Goal: Task Accomplishment & Management: Use online tool/utility

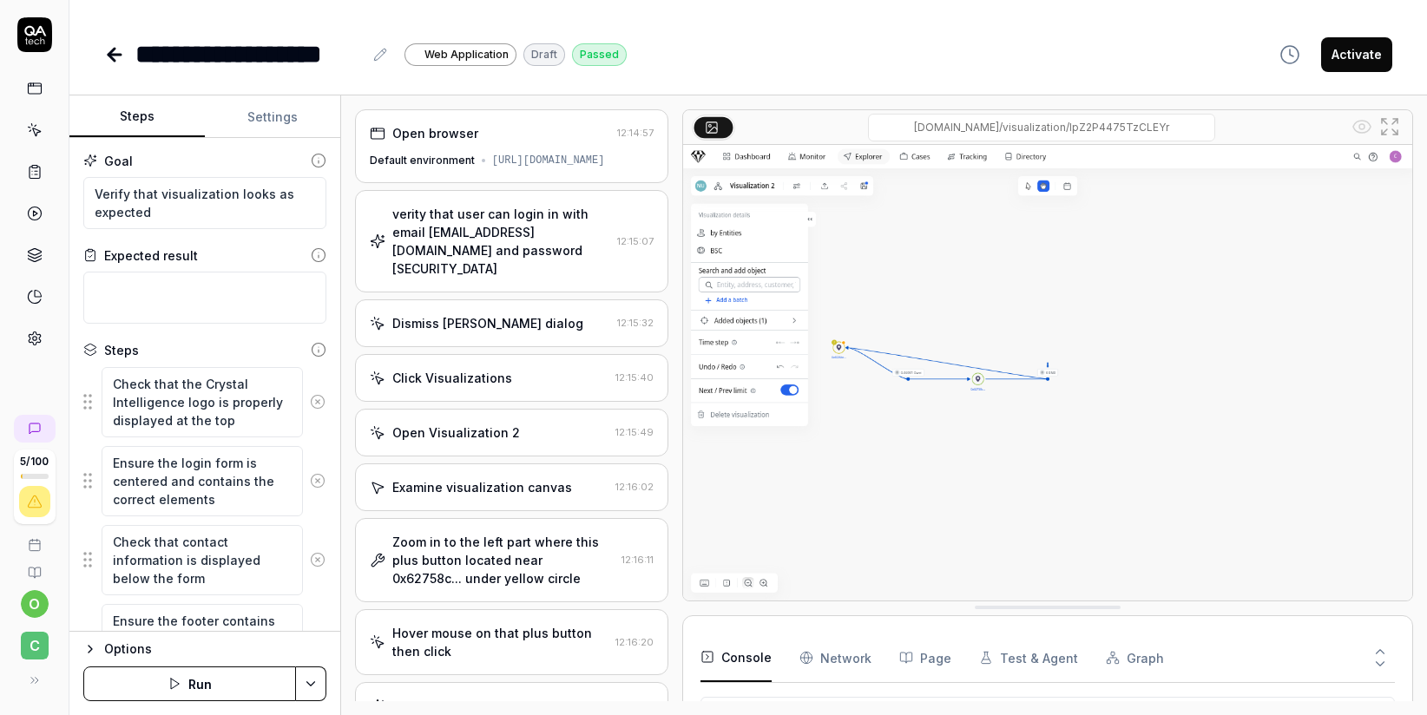
scroll to position [1096, 0]
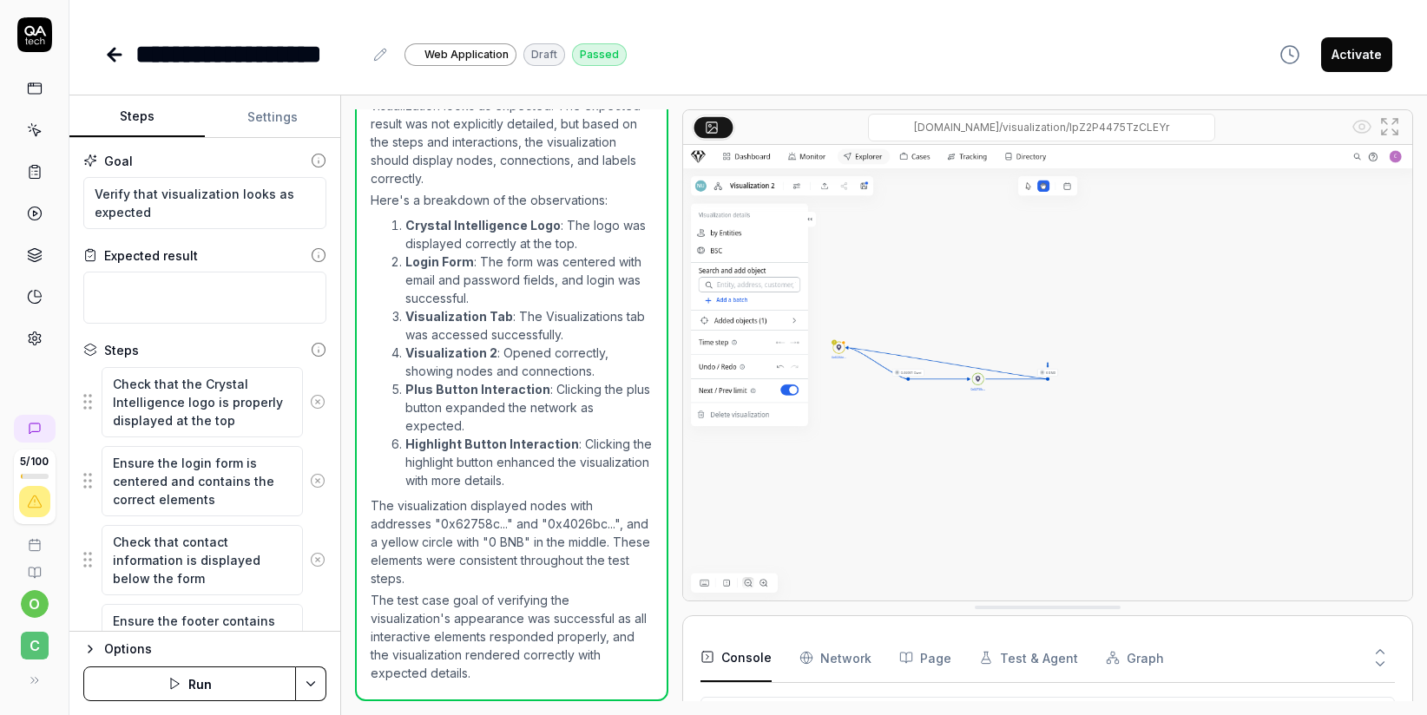
type textarea "*"
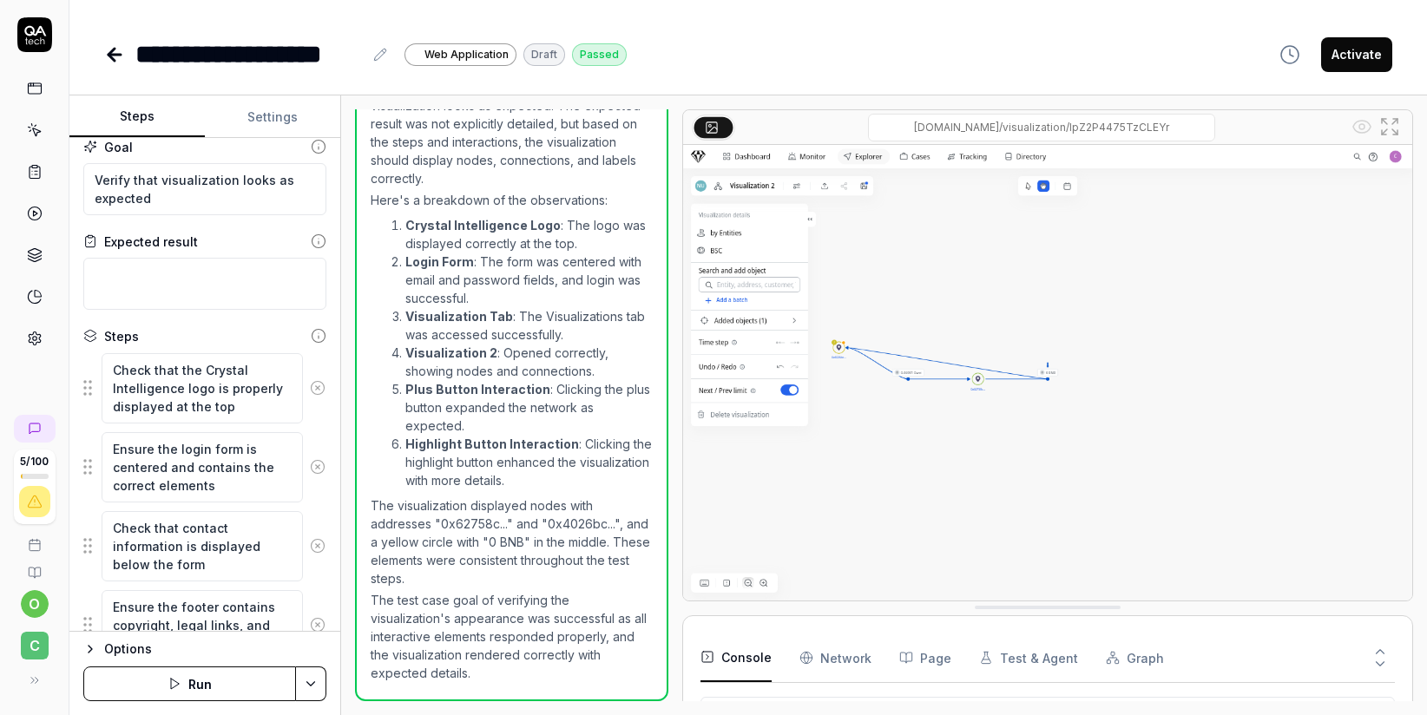
scroll to position [29, 0]
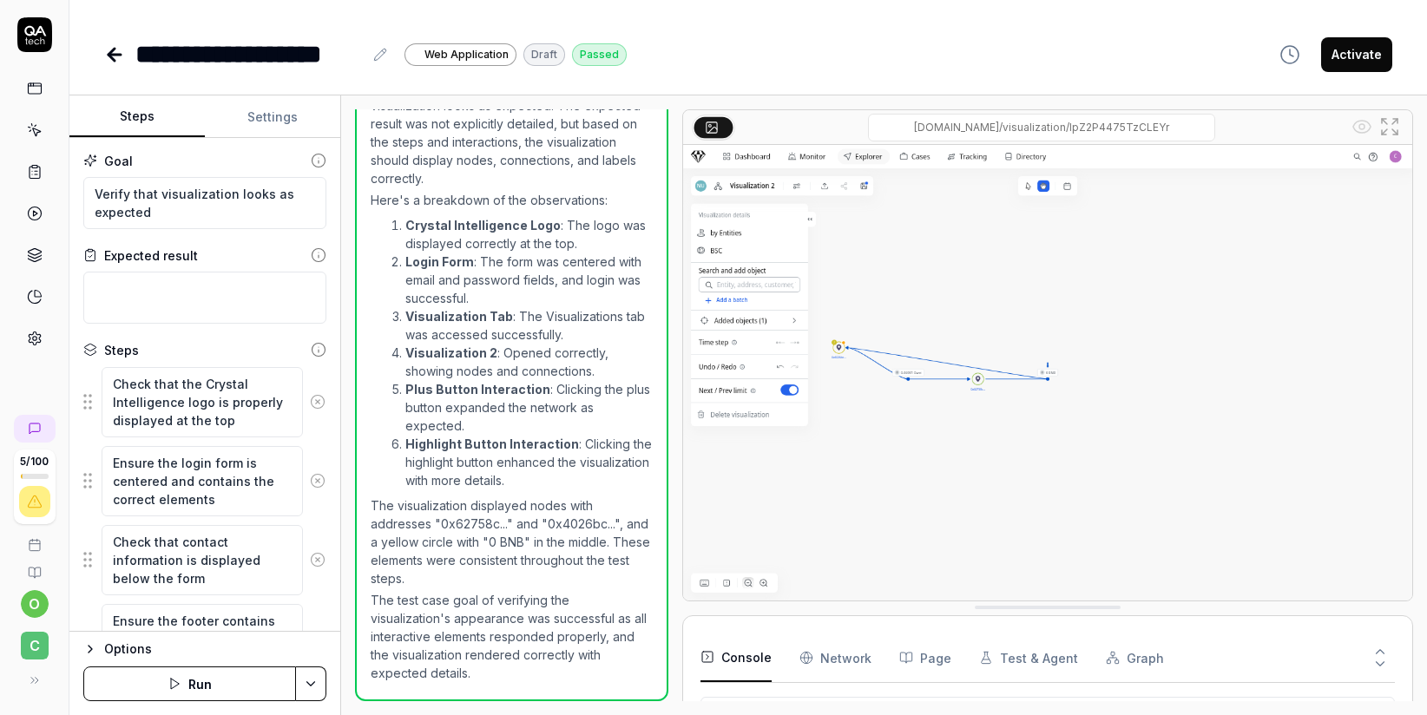
scroll to position [1096, 0]
click at [1384, 668] on icon at bounding box center [1380, 664] width 16 height 16
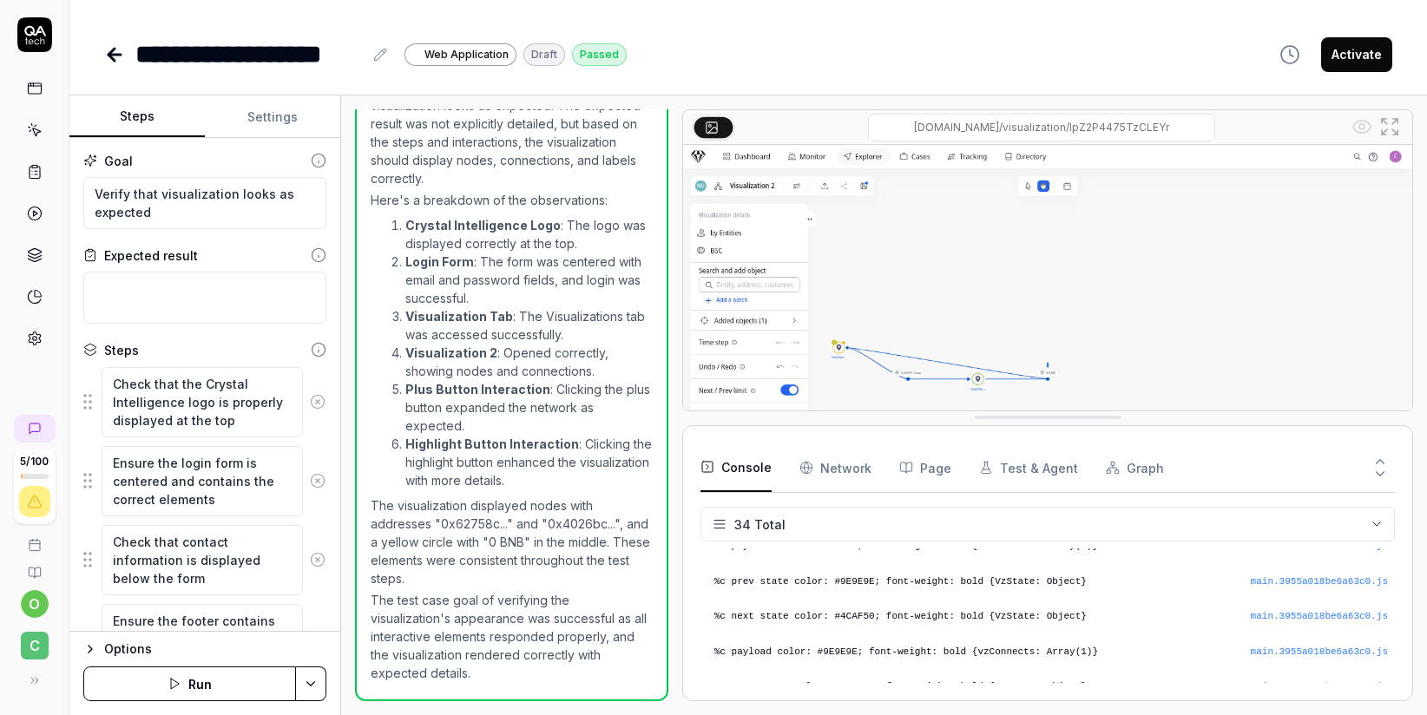
scroll to position [989, 0]
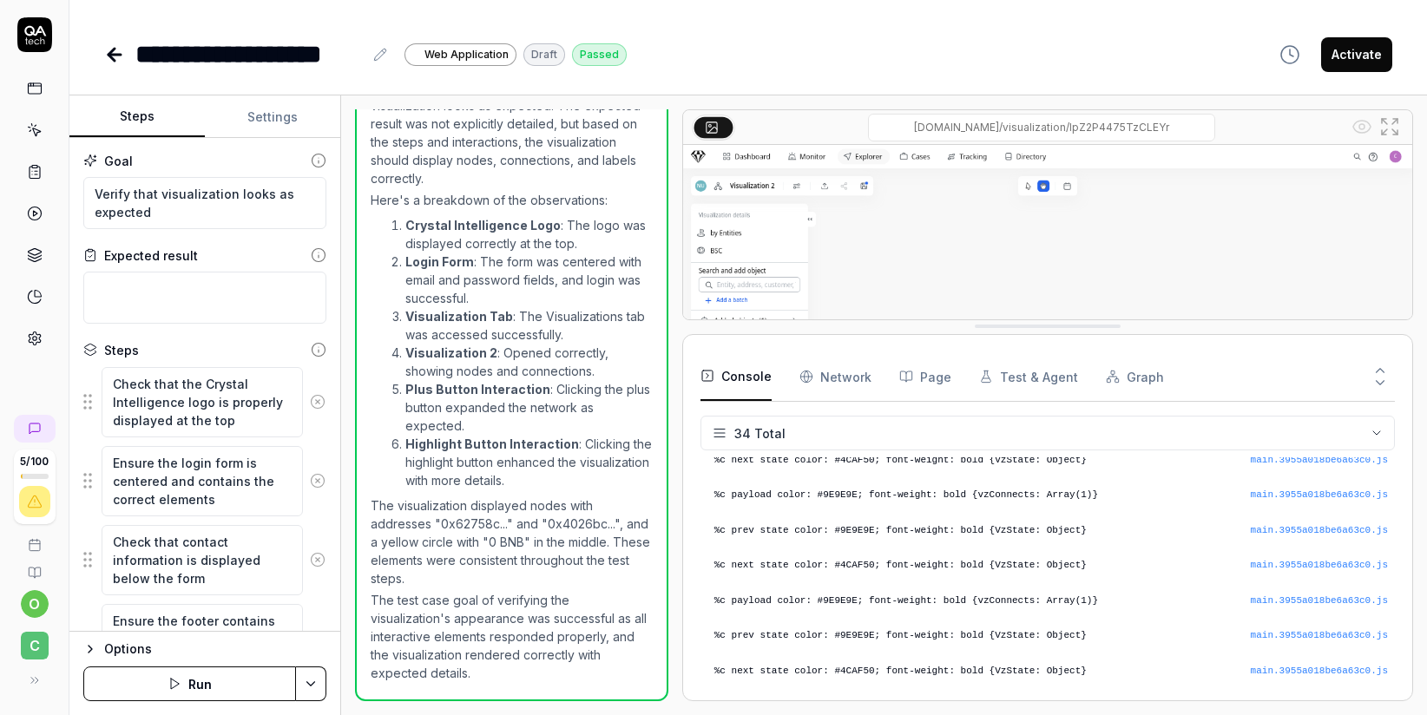
drag, startPoint x: 1094, startPoint y: 612, endPoint x: 1089, endPoint y: 331, distance: 281.2
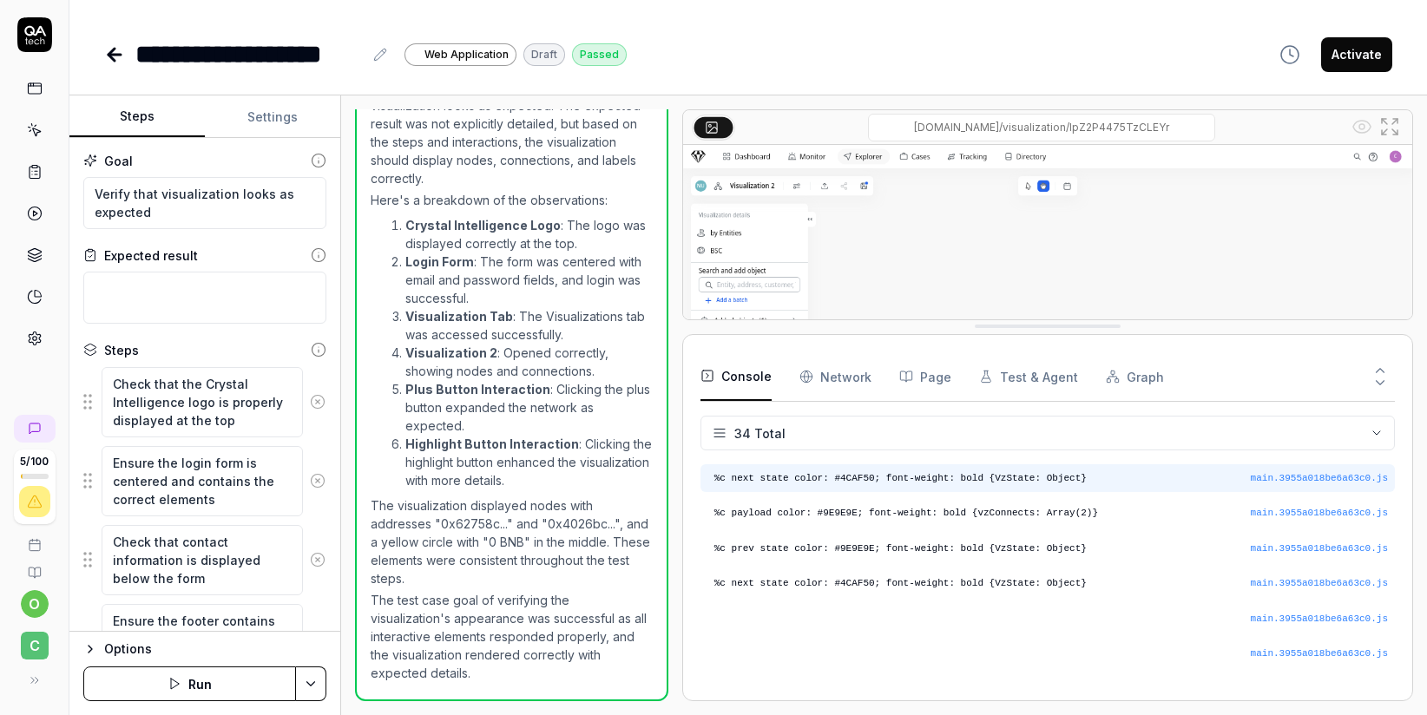
click at [860, 481] on pre "%c next state color: #4CAF50; font-weight: bold {VzState: Object}" at bounding box center [1050, 478] width 673 height 15
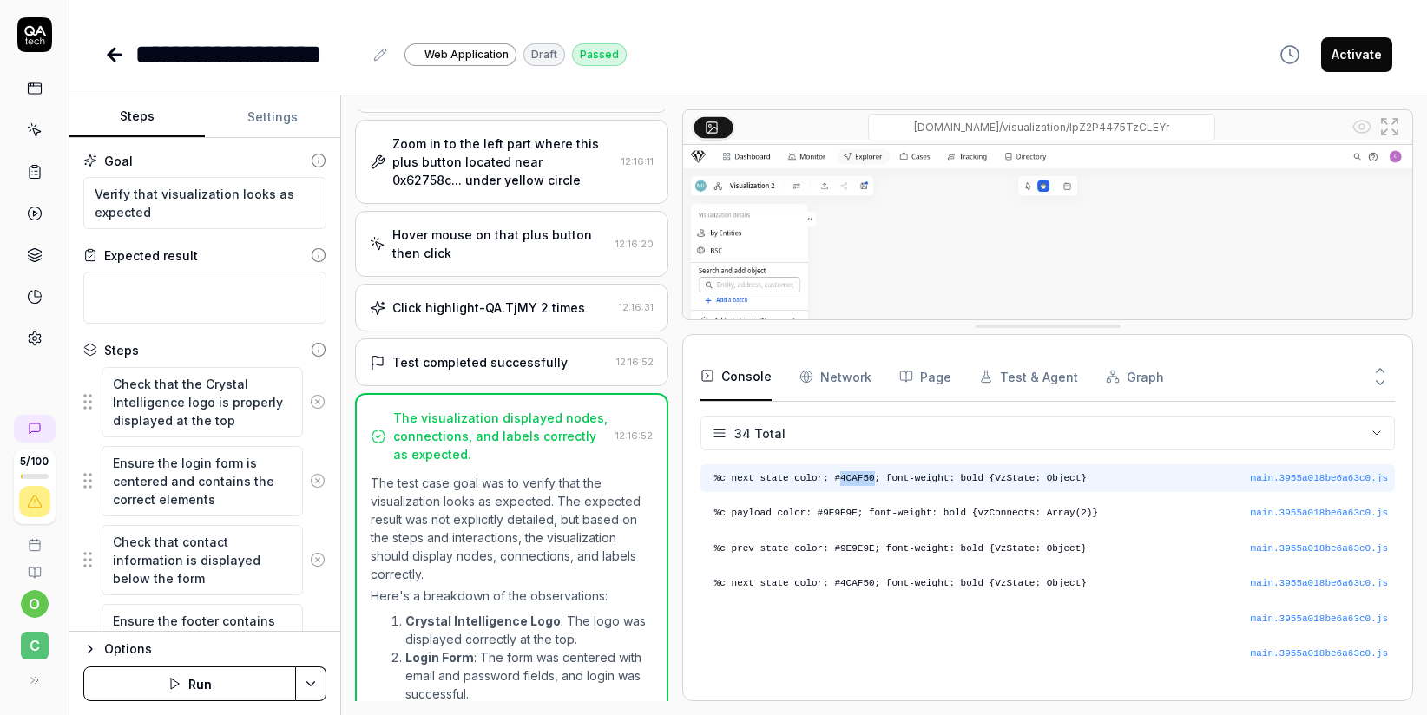
click at [860, 481] on pre "%c next state color: #4CAF50; font-weight: bold {VzState: Object}" at bounding box center [1050, 478] width 673 height 15
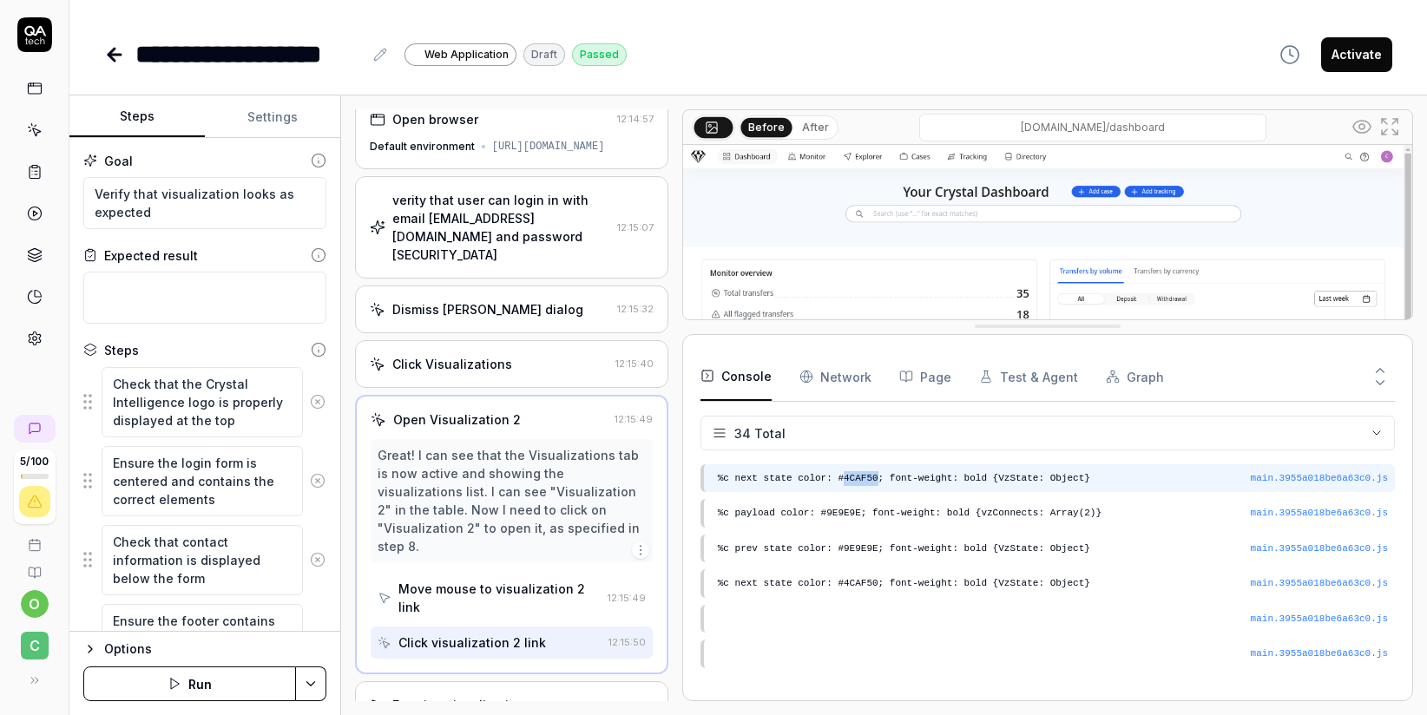
scroll to position [3, 0]
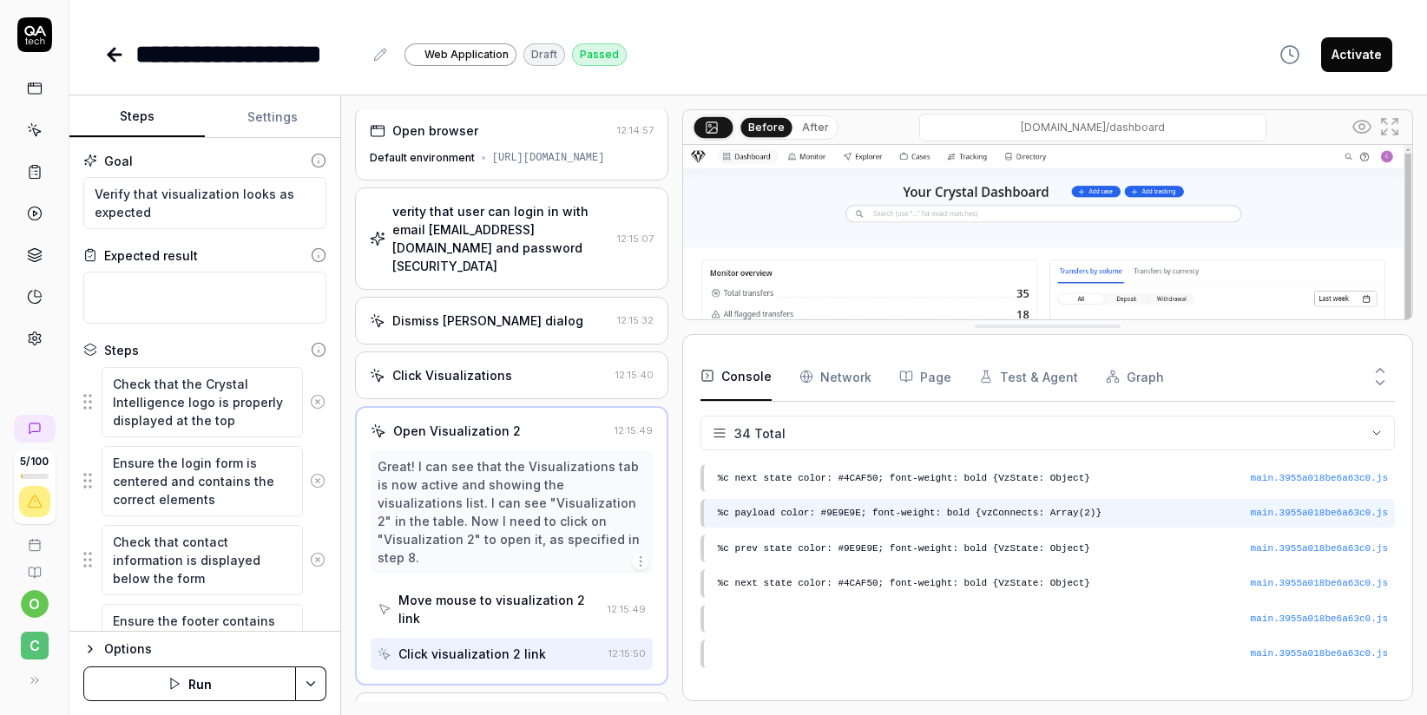
click at [849, 513] on pre "%c payload color: #9E9E9E; font-weight: bold {vzConnects: Array(2)}" at bounding box center [1053, 513] width 670 height 15
click at [856, 586] on pre "%c next state color: #4CAF50; font-weight: bold {VzState: Object}" at bounding box center [1053, 583] width 670 height 15
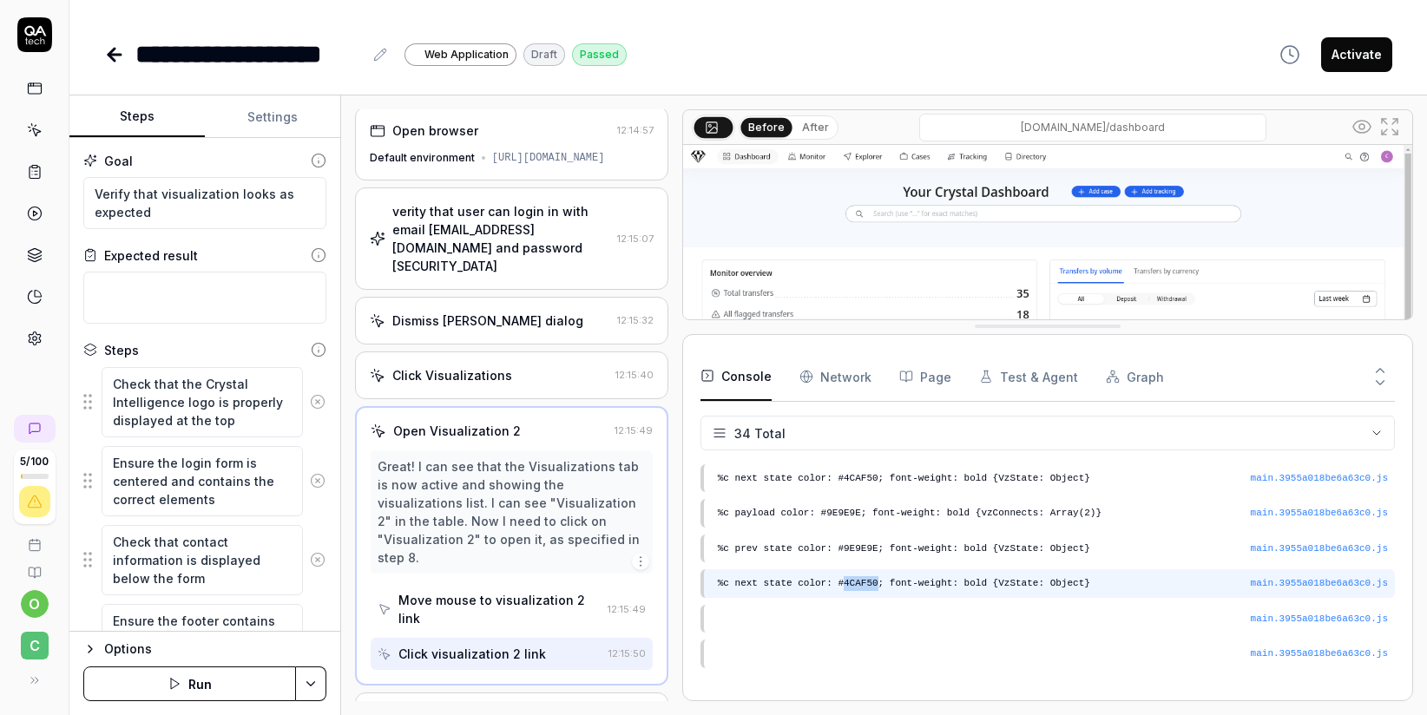
click at [856, 586] on pre "%c next state color: #4CAF50; font-weight: bold {VzState: Object}" at bounding box center [1053, 583] width 670 height 15
drag, startPoint x: 839, startPoint y: 583, endPoint x: 877, endPoint y: 579, distance: 38.4
click at [877, 579] on pre "%c next state color: #4CAF50; font-weight: bold {VzState: Object}" at bounding box center [1053, 583] width 670 height 15
copy pre "#4CAF50"
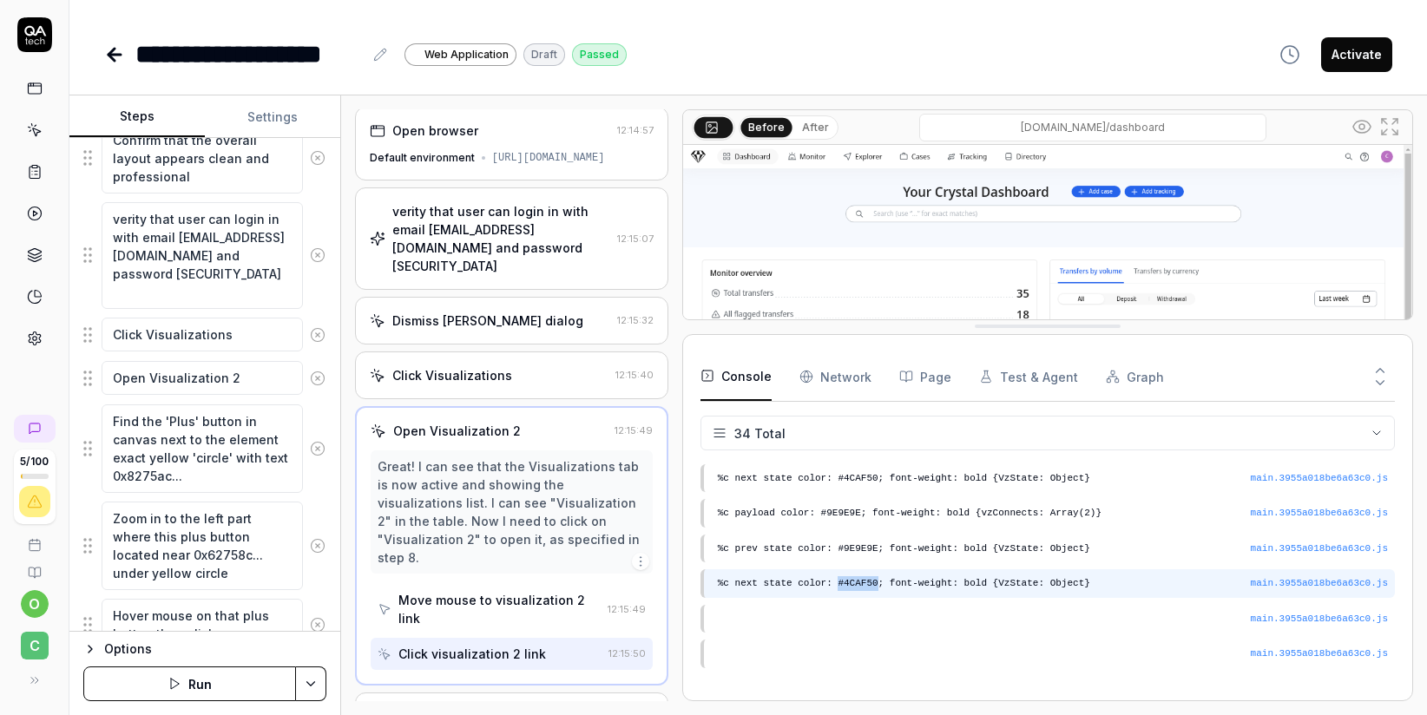
scroll to position [11, 0]
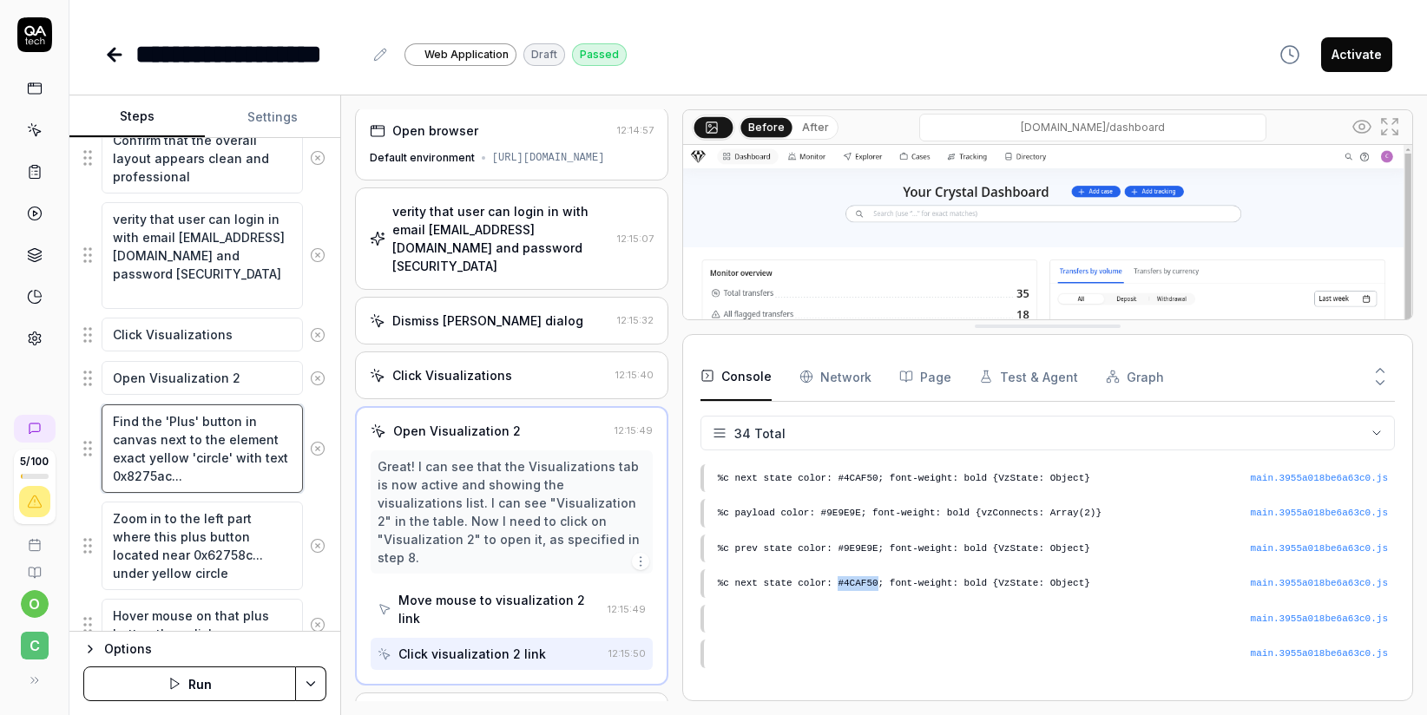
click at [217, 447] on textarea "Find the 'Plus' button in canvas next to the element exact yellow 'circle' with…" at bounding box center [202, 448] width 201 height 89
click at [212, 445] on textarea "Find the 'Plus' button in canvas next to the element exact yellow 'circle' with…" at bounding box center [202, 448] width 201 height 89
paste textarea "#4CAF50"
type textarea "*"
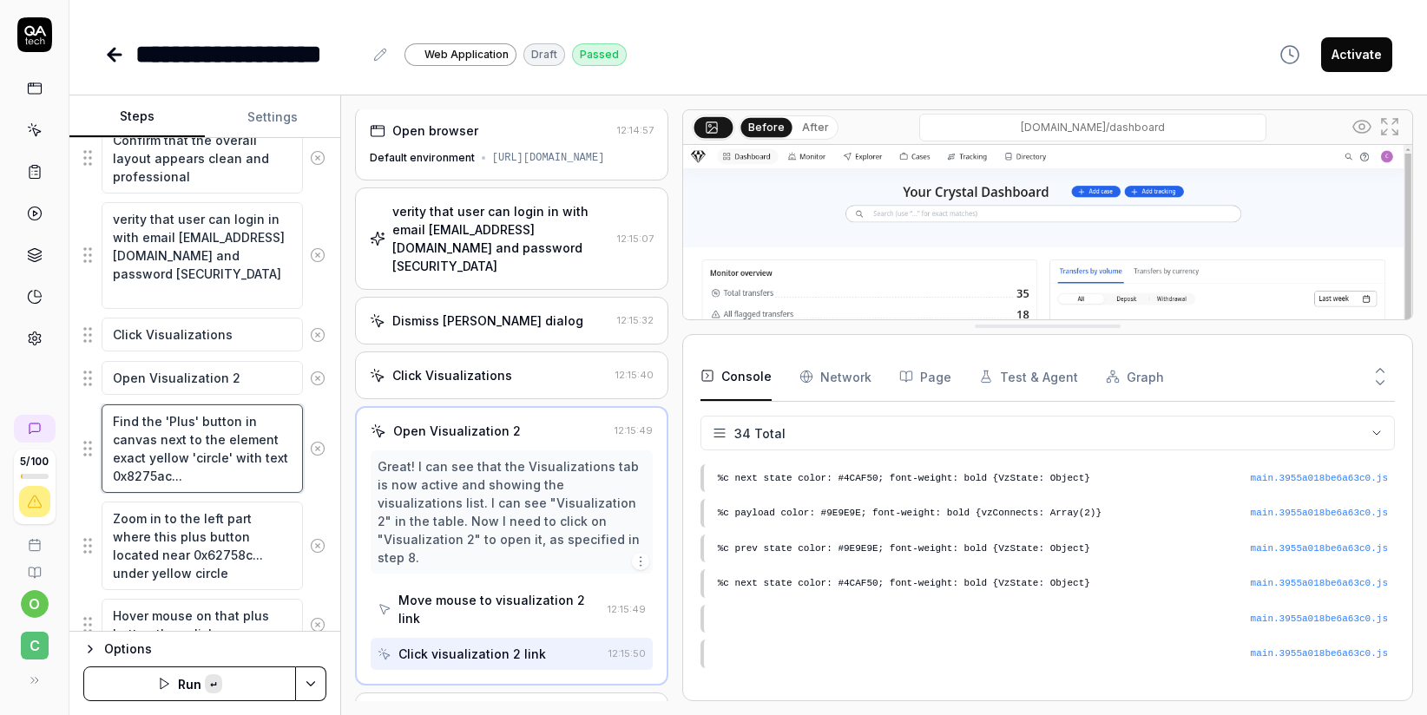
type textarea "Find the 'Plus' button in canvas next to the element exact #4CAF50 'circle' wit…"
type textarea "*"
type textarea "Find the 'Plus' button in canvas next to the element exact #4CAF50 'circle' wit…"
type textarea "*"
type textarea "Find the 'Plus' button in canvas next to the element exact #4CAF50 с 'circle' w…"
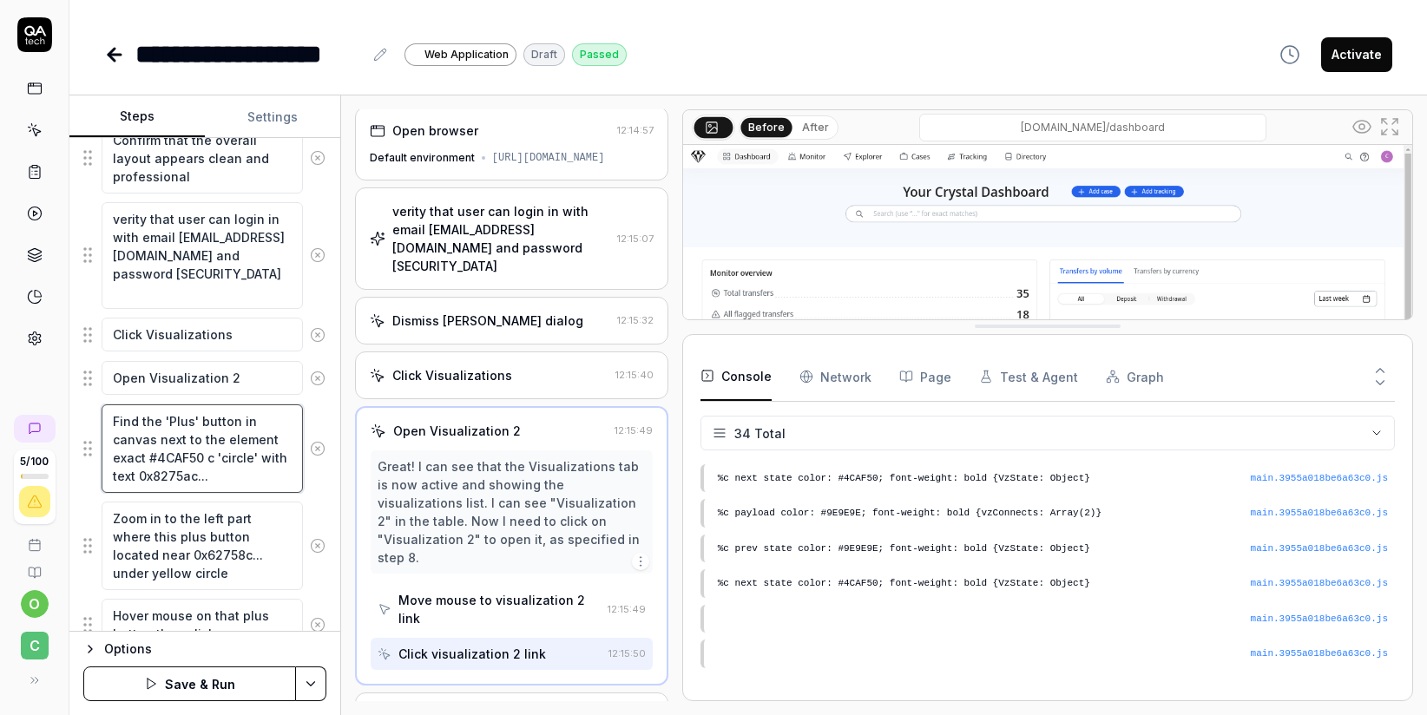
type textarea "*"
type textarea "Find the 'Plus' button in canvas next to the element exact #4CAF50 сщ 'circle' …"
type textarea "*"
type textarea "Find the 'Plus' button in canvas next to the element exact #4CAF50 сщд 'circle'…"
type textarea "*"
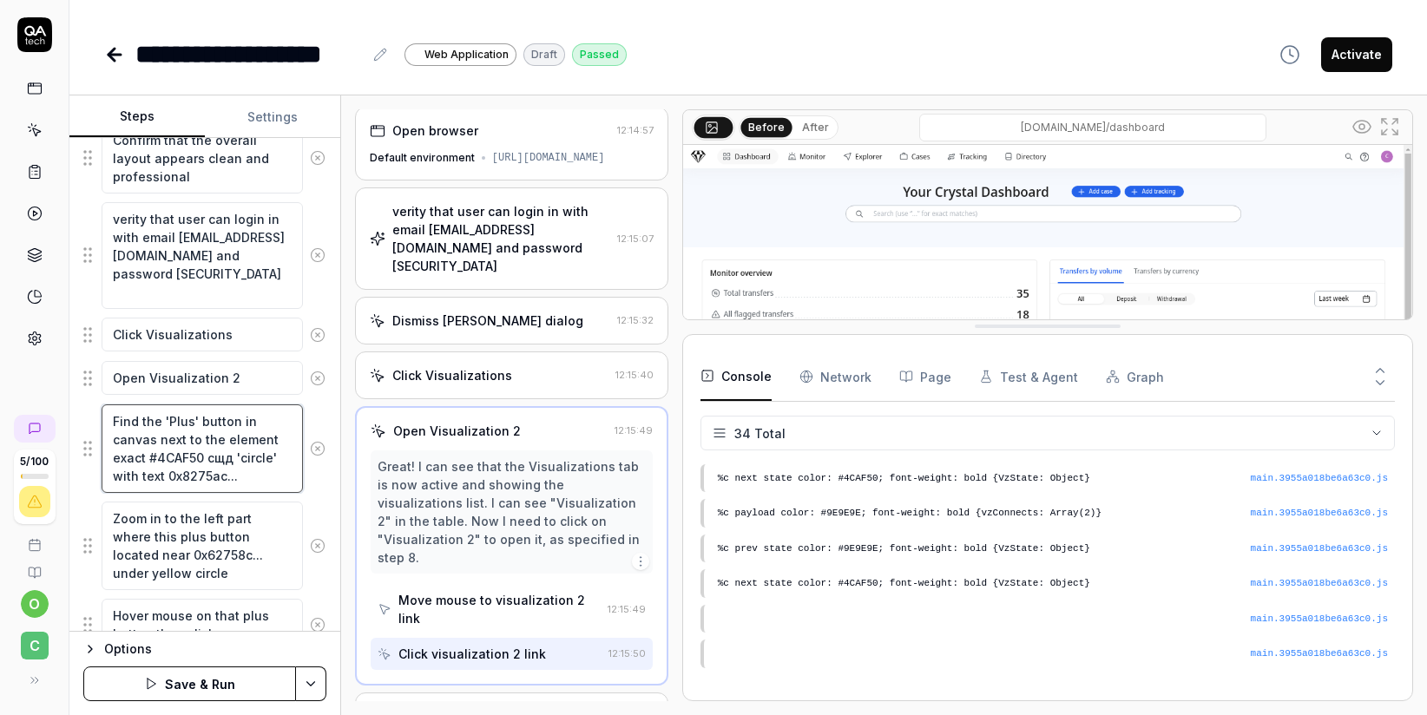
type textarea "Find the 'Plus' button in canvas next to the element exact #4CAF50 сщдщ 'circle…"
type textarea "*"
type textarea "Find the 'Plus' button in canvas next to the element exact #4CAF50 сщдщг 'circl…"
type textarea "*"
type textarea "Find the 'Plus' button in canvas next to the element exact #4CAF50 сщдщгк 'circ…"
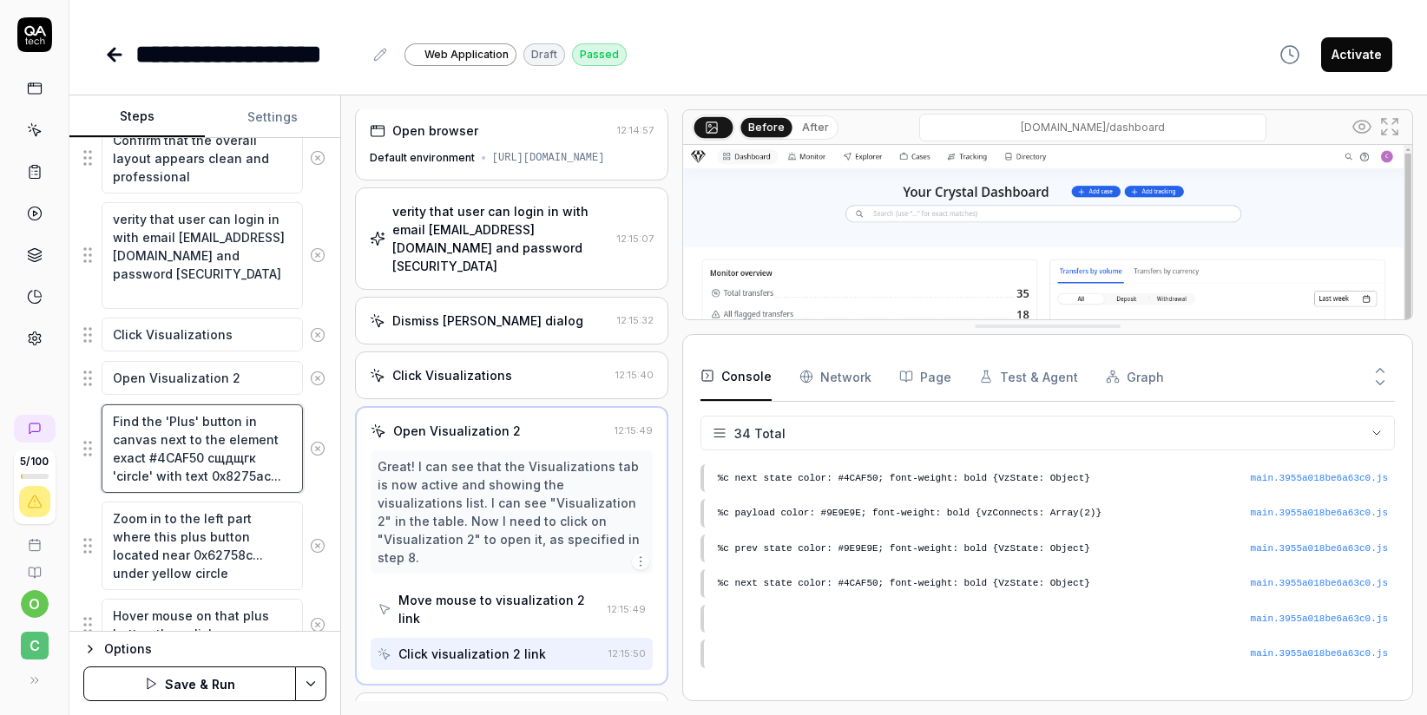
type textarea "*"
type textarea "Find the 'Plus' button in canvas next to the element exact #4CAF50 сщдщг 'circl…"
type textarea "*"
type textarea "Find the 'Plus' button in canvas next to the element exact #4CAF50 сщдщ 'circle…"
type textarea "*"
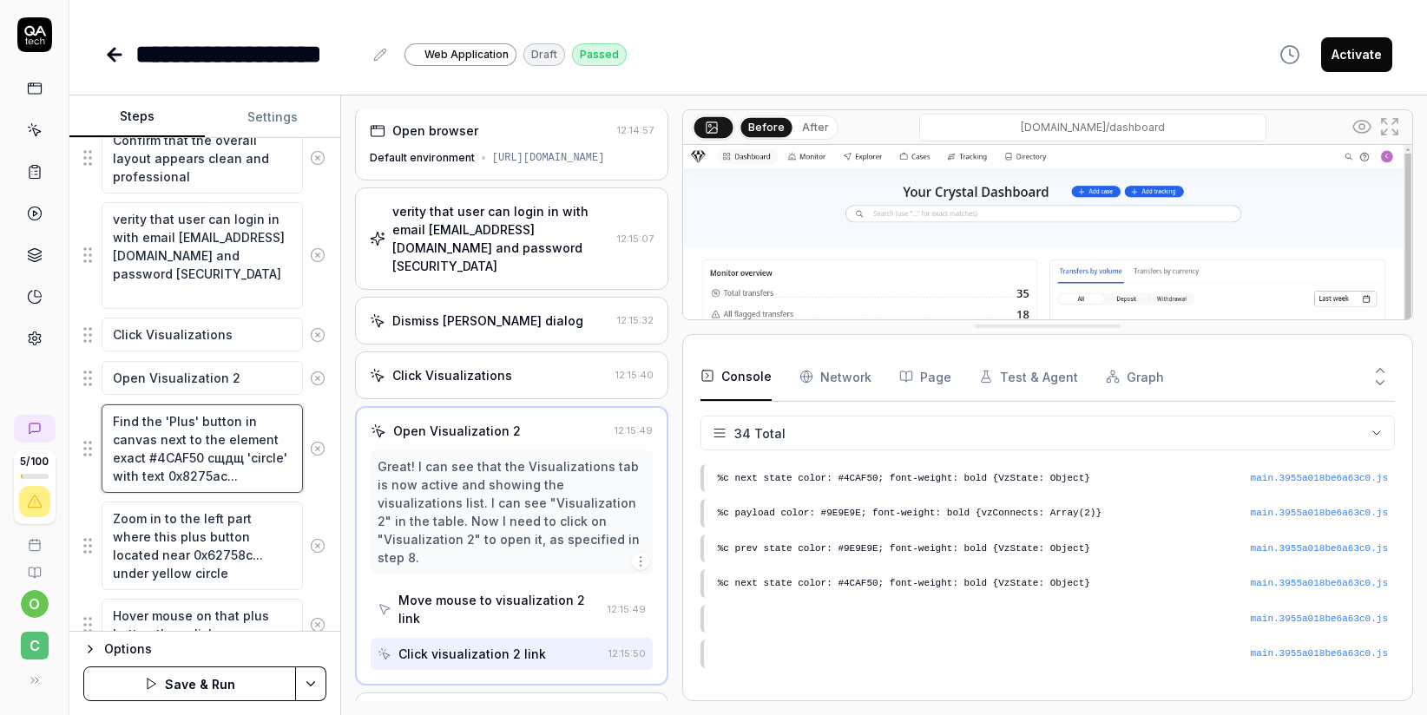
type textarea "Find the 'Plus' button in canvas next to the element exact #4CAF50 сщд 'circle'…"
type textarea "*"
type textarea "Find the 'Plus' button in canvas next to the element exact #4CAF50 сщ 'circle' …"
type textarea "*"
type textarea "Find the 'Plus' button in canvas next to the element exact #4CAF50 с 'circle' w…"
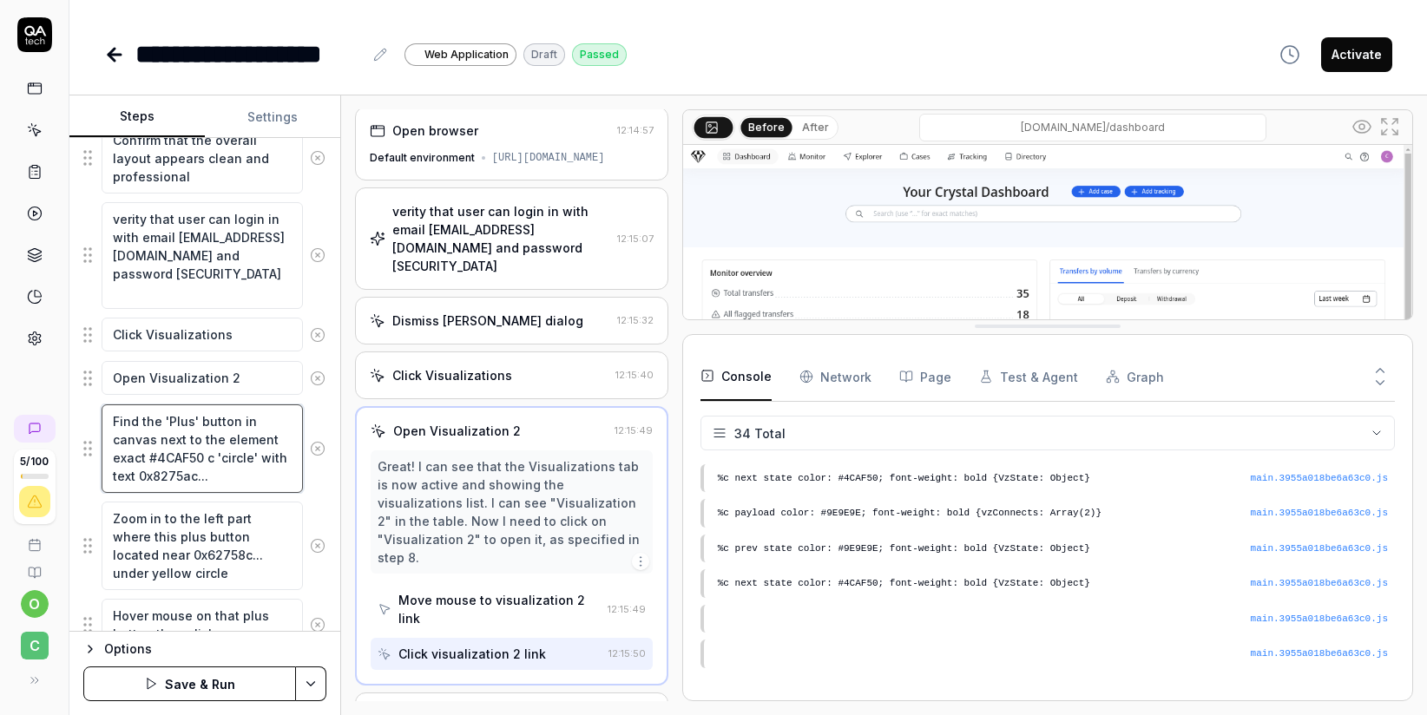
type textarea "*"
type textarea "Find the 'Plus' button in canvas next to the element exact #4CAF50 'circle' wit…"
type textarea "*"
type textarea "Find the 'Plus' button in canvas next to the element exact #4CAF50 c 'circle' w…"
type textarea "*"
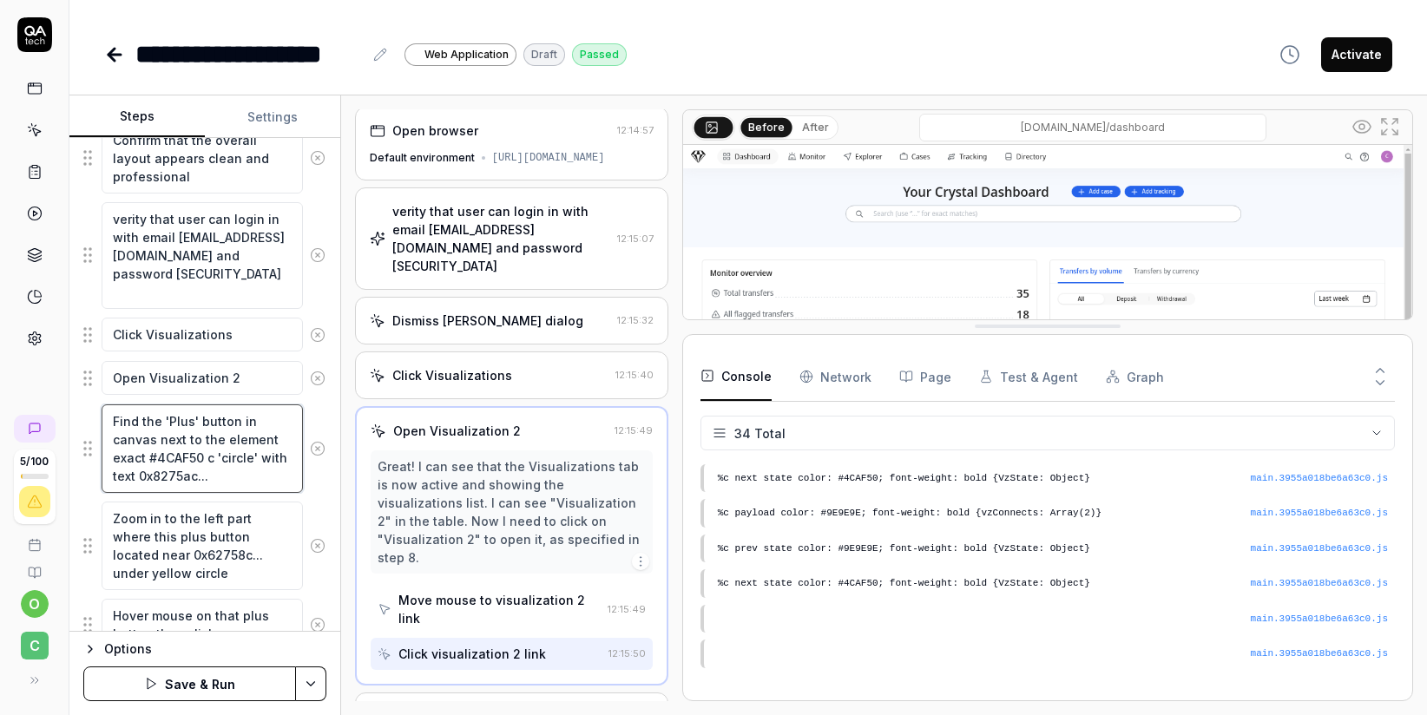
type textarea "Find the 'Plus' button in canvas next to the element exact #4CAF50 co 'circle' …"
type textarea "*"
type textarea "Find the 'Plus' button in canvas next to the element exact #4CAF50 col 'circle'…"
type textarea "*"
type textarea "Find the 'Plus' button in canvas next to the element exact #4CAF50 colo 'circle…"
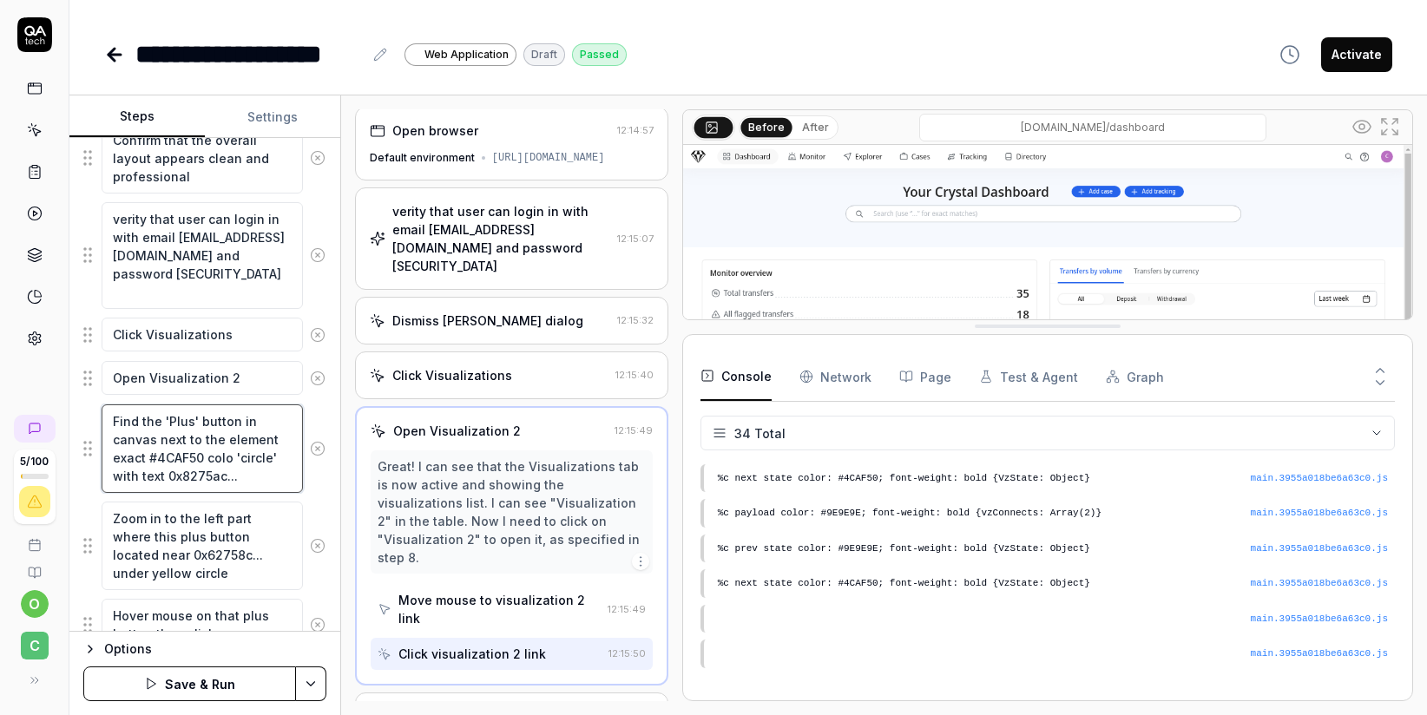
type textarea "*"
type textarea "Find the 'Plus' button in canvas next to the element exact #4CAF50 colou 'circl…"
type textarea "*"
type textarea "Find the 'Plus' button in canvas next to the element exact #4CAF50 colour 'circ…"
click at [208, 686] on button "Save & Run" at bounding box center [189, 683] width 213 height 35
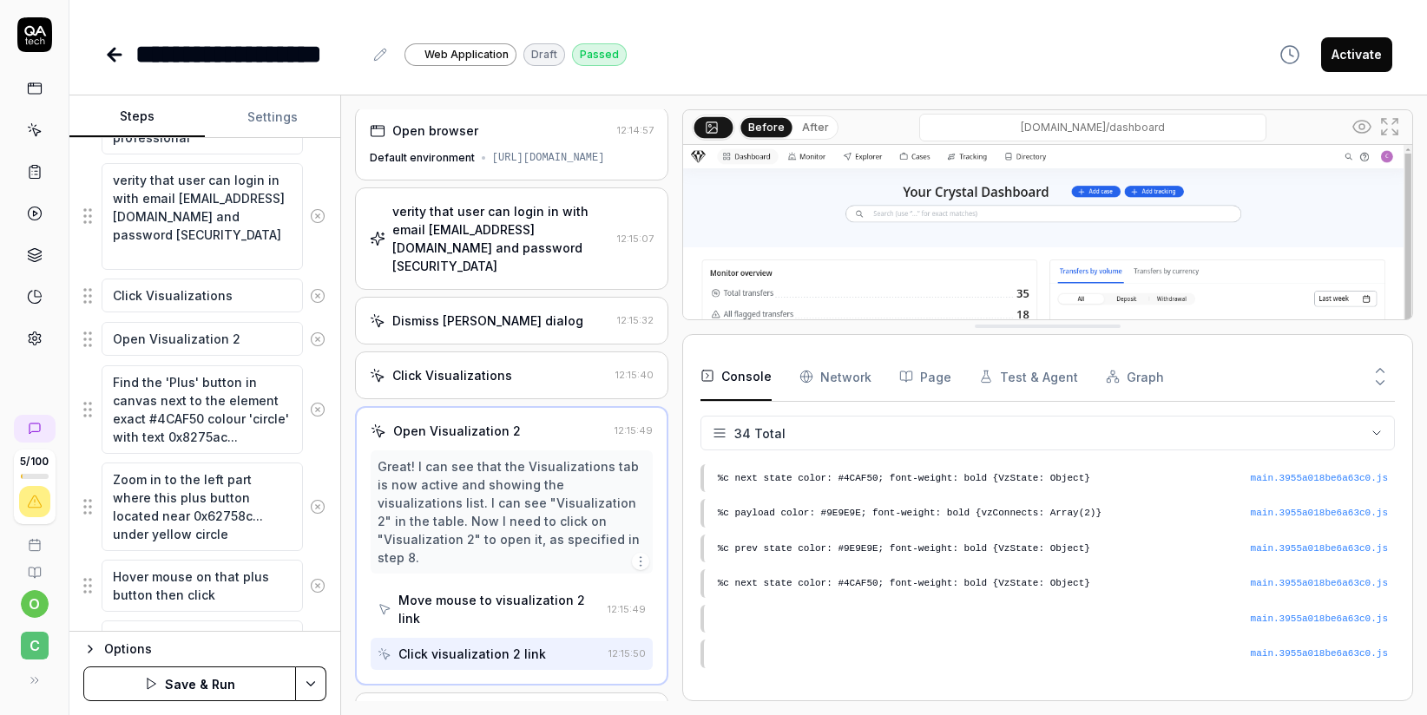
scroll to position [694, 0]
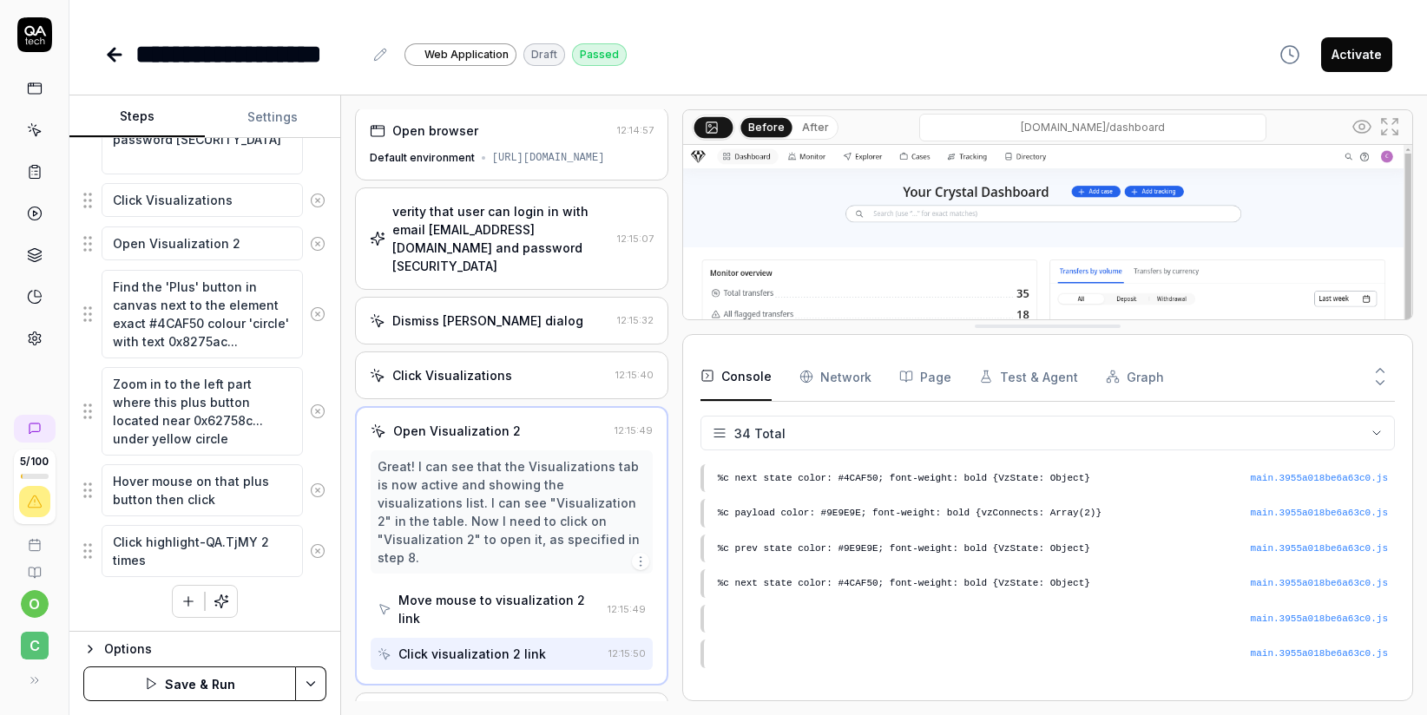
click at [209, 688] on button "Save & Run" at bounding box center [189, 683] width 213 height 35
click at [109, 55] on icon at bounding box center [114, 55] width 12 height 0
type textarea "*"
click at [51, 46] on icon at bounding box center [34, 34] width 35 height 35
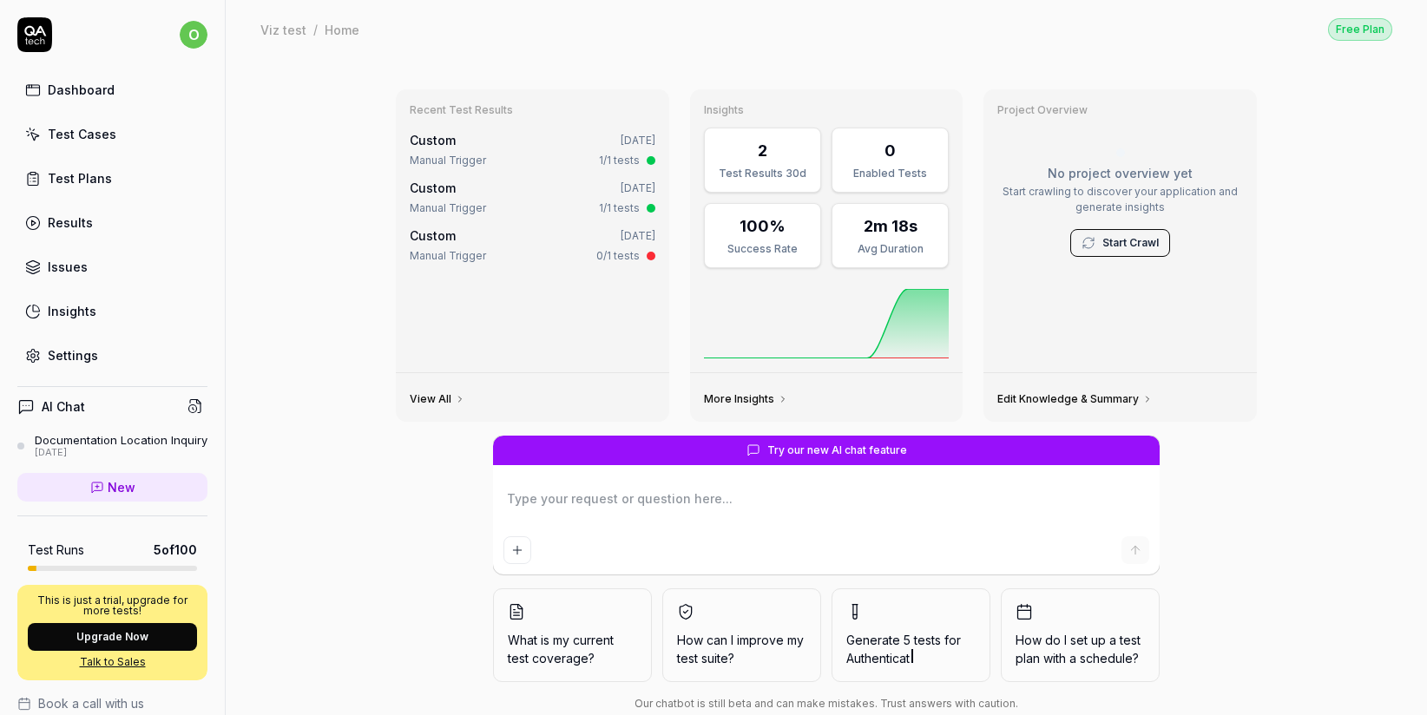
click at [79, 135] on div "Test Cases" at bounding box center [82, 134] width 69 height 18
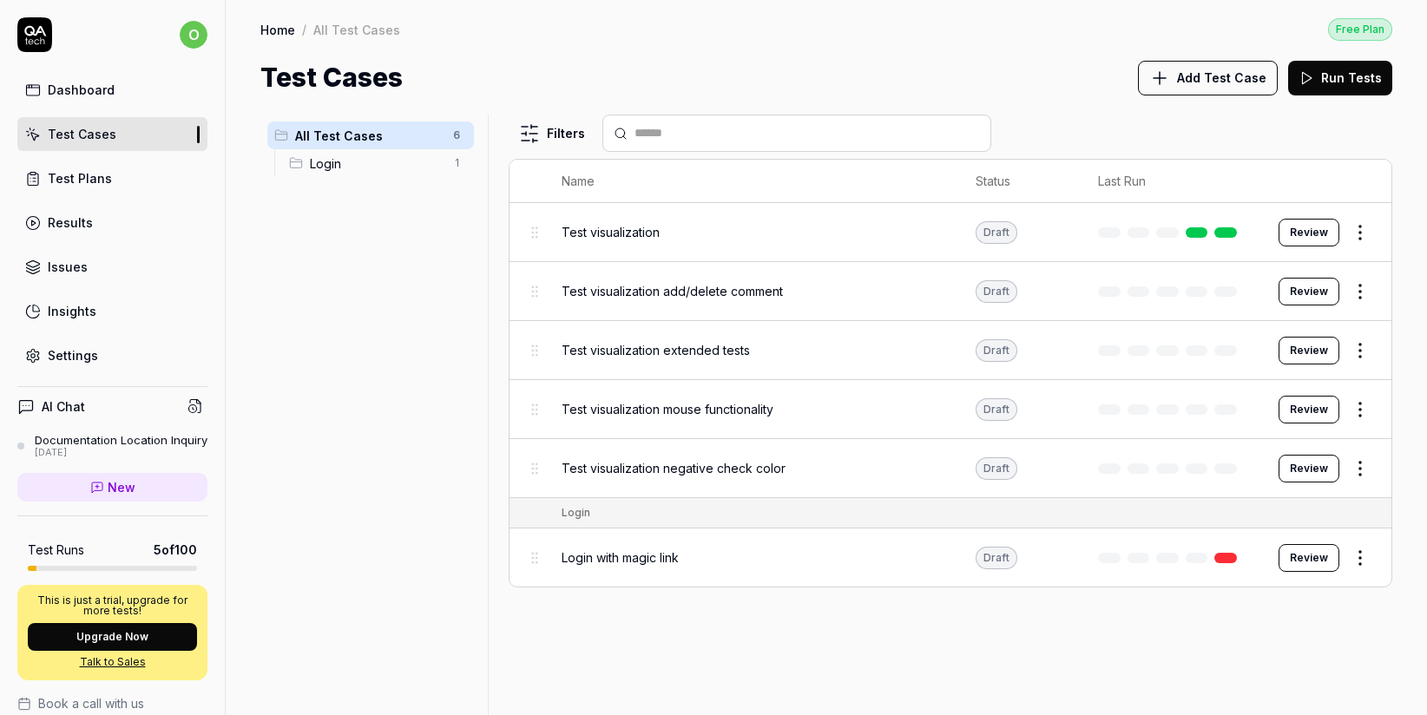
click at [1317, 233] on button "Review" at bounding box center [1308, 233] width 61 height 28
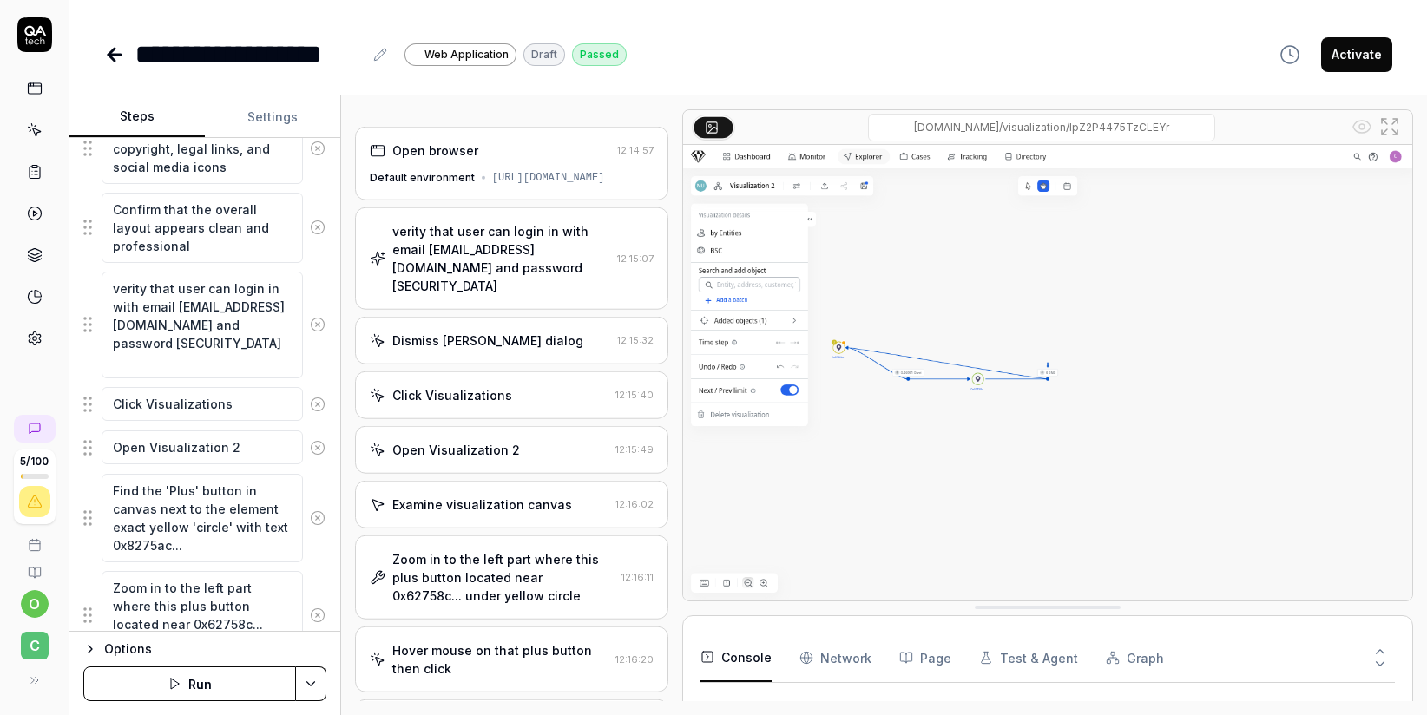
scroll to position [539, 0]
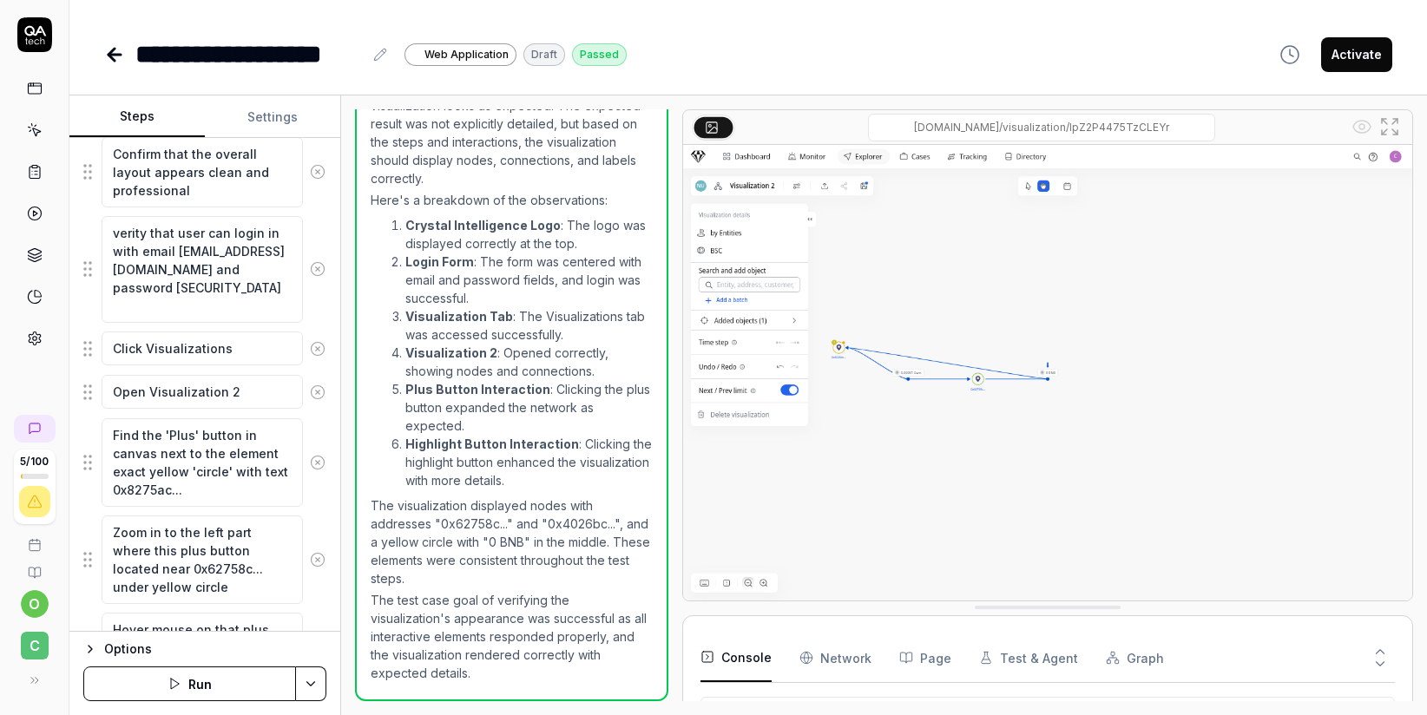
scroll to position [1096, 0]
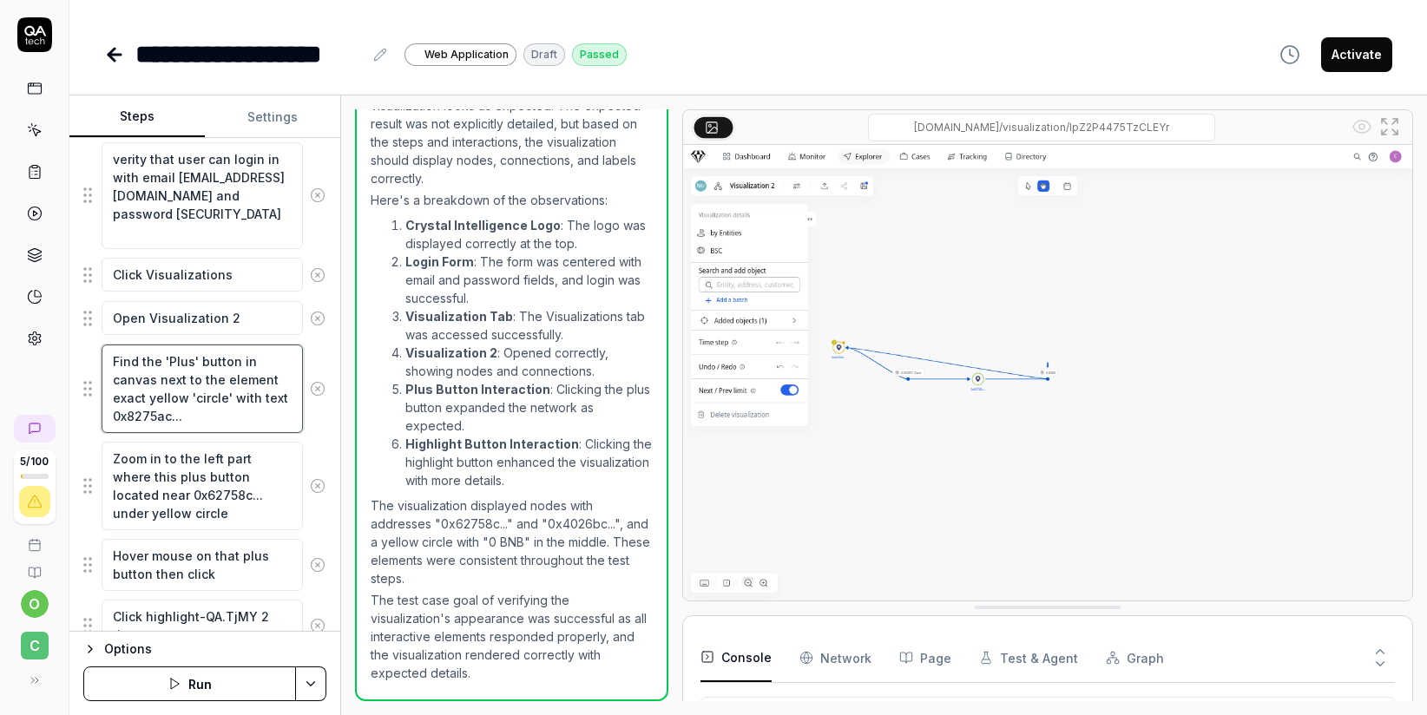
click at [227, 398] on textarea "Find the 'Plus' button in canvas next to the element exact yellow 'circle' with…" at bounding box center [202, 389] width 201 height 89
paste textarea "#4CAF50"
type textarea "*"
type textarea "Find the 'Plus' button in canvas next to the element exact #4CAF50 'circle' wit…"
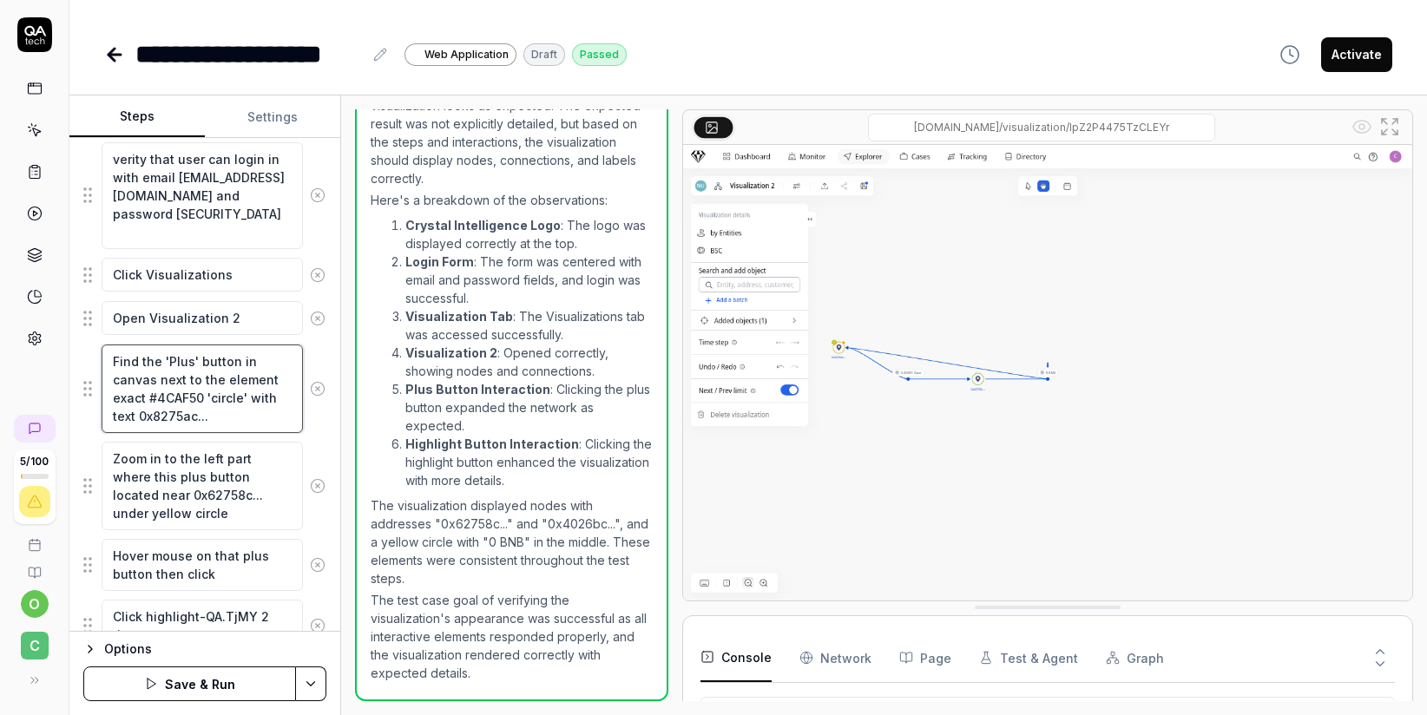
type textarea "*"
type textarea "Find the 'Plus' button in canvas next to the element exact #4CAF50 'circle' wit…"
type textarea "*"
type textarea "Find the 'Plus' button in canvas next to the element exact #4CAF50 c 'circle' w…"
type textarea "*"
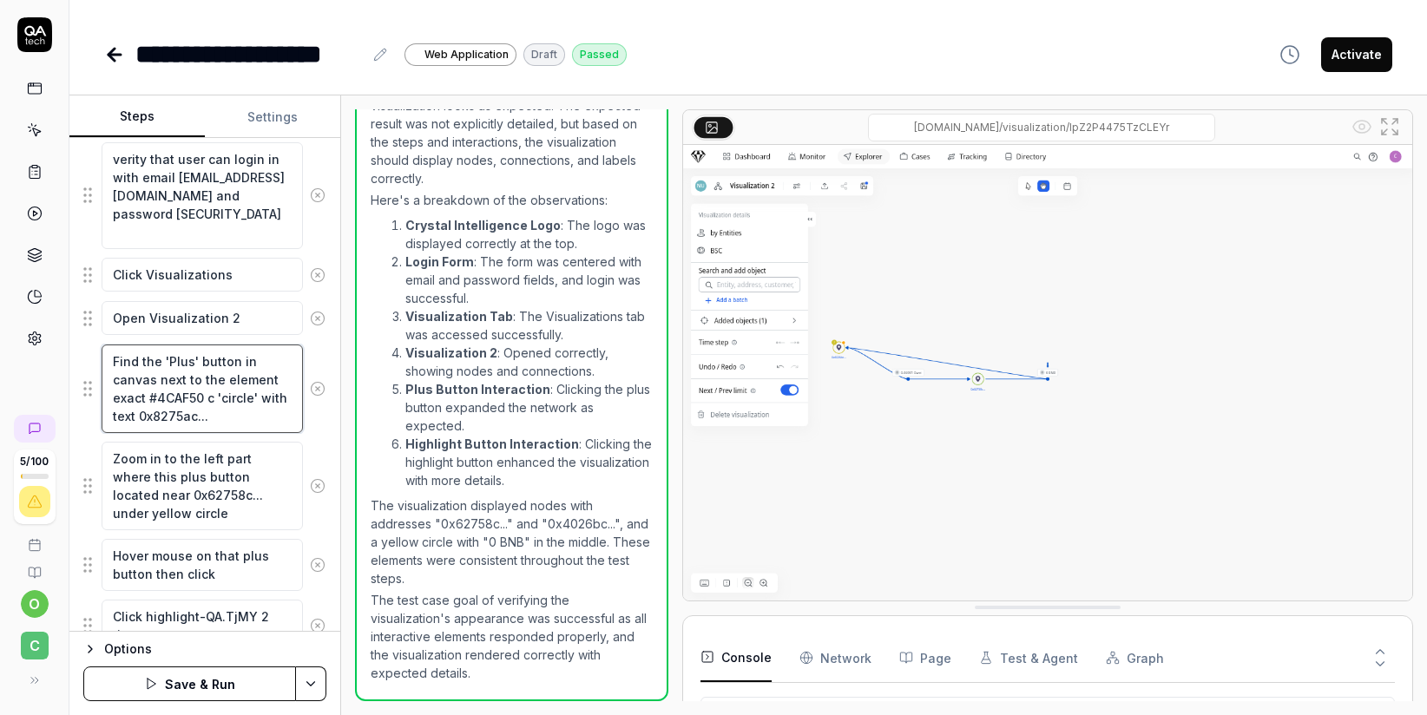
type textarea "Find the 'Plus' button in canvas next to the element exact #4CAF50 co 'circle' …"
type textarea "*"
type textarea "Find the 'Plus' button in canvas next to the element exact #4CAF50 col 'circle'…"
type textarea "*"
type textarea "Find the 'Plus' button in canvas next to the element exact #4CAF50 colo 'circle…"
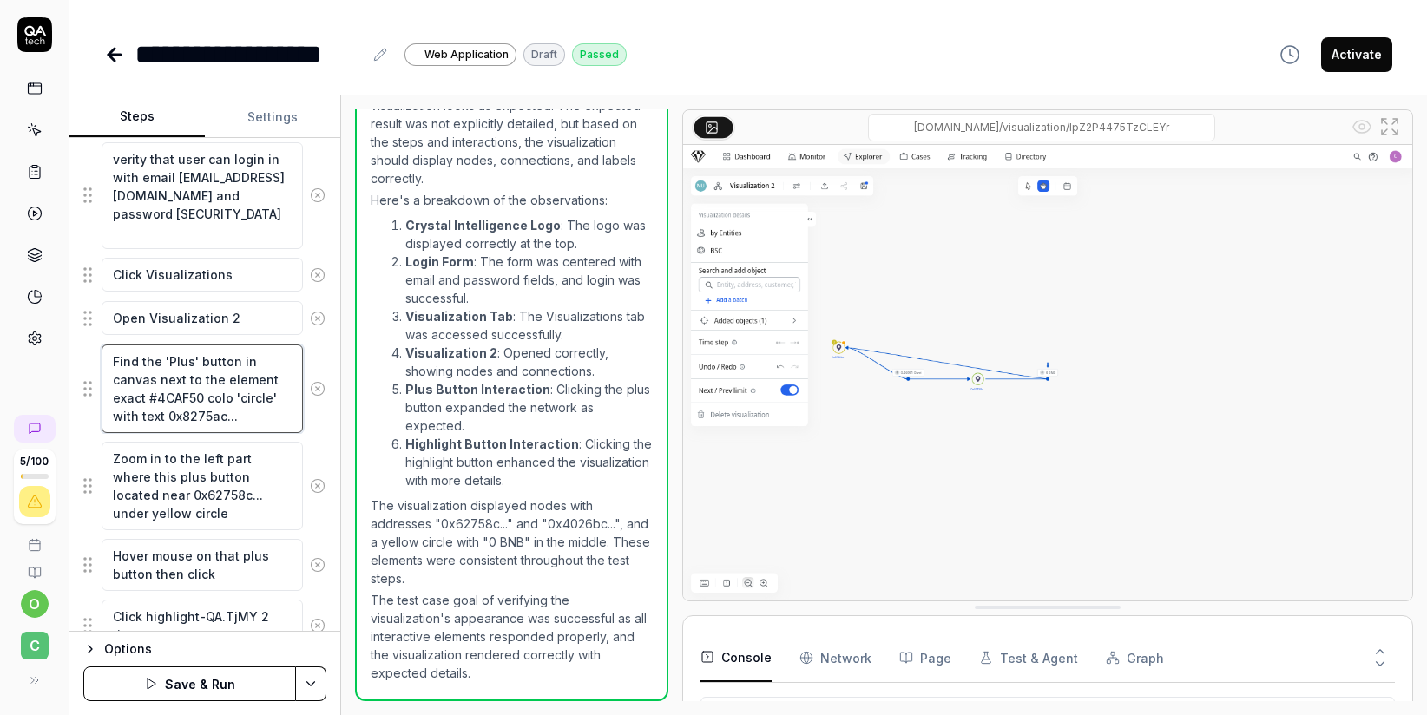
type textarea "*"
type textarea "Find the 'Plus' button in canvas next to the element exact #4CAF50 colou 'circl…"
type textarea "*"
type textarea "Find the 'Plus' button in canvas next to the element exact #4CAF50 colour 'circ…"
click at [233, 677] on button "Save & Run" at bounding box center [189, 683] width 213 height 35
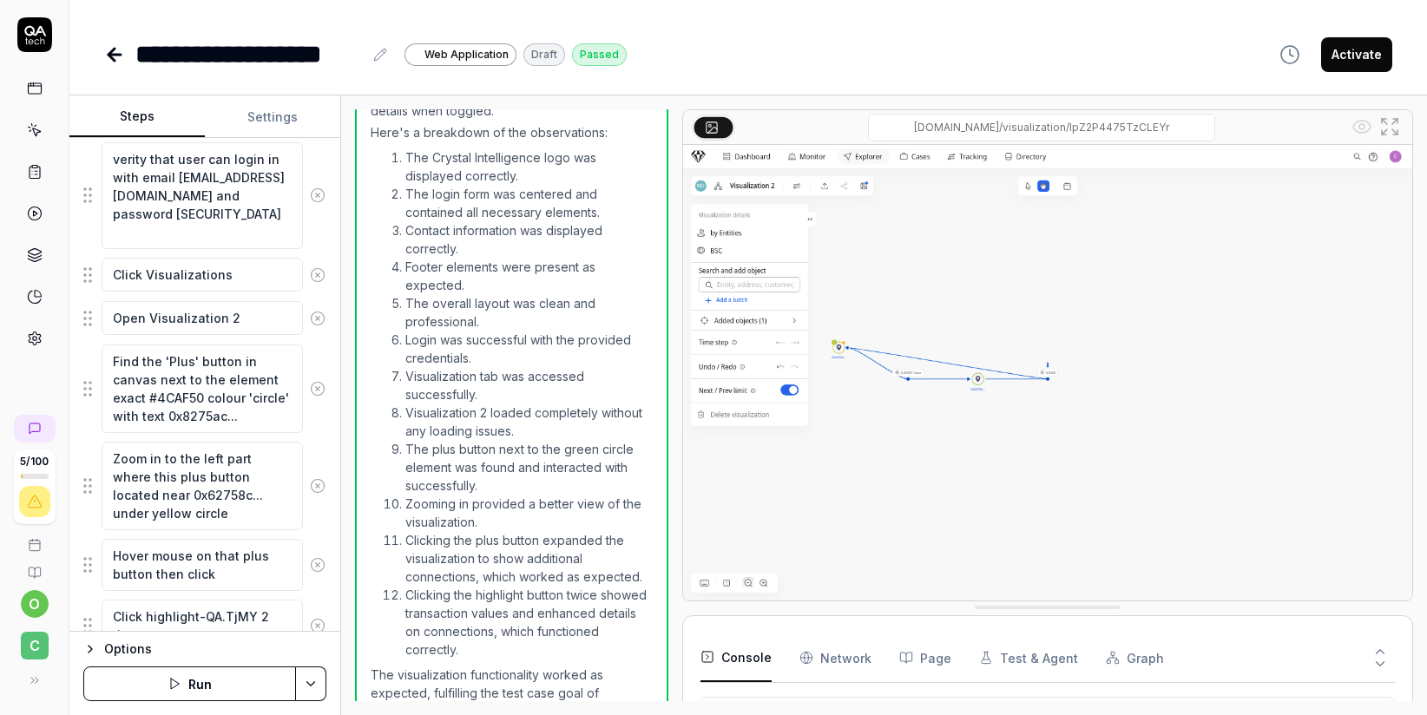
scroll to position [1007, 0]
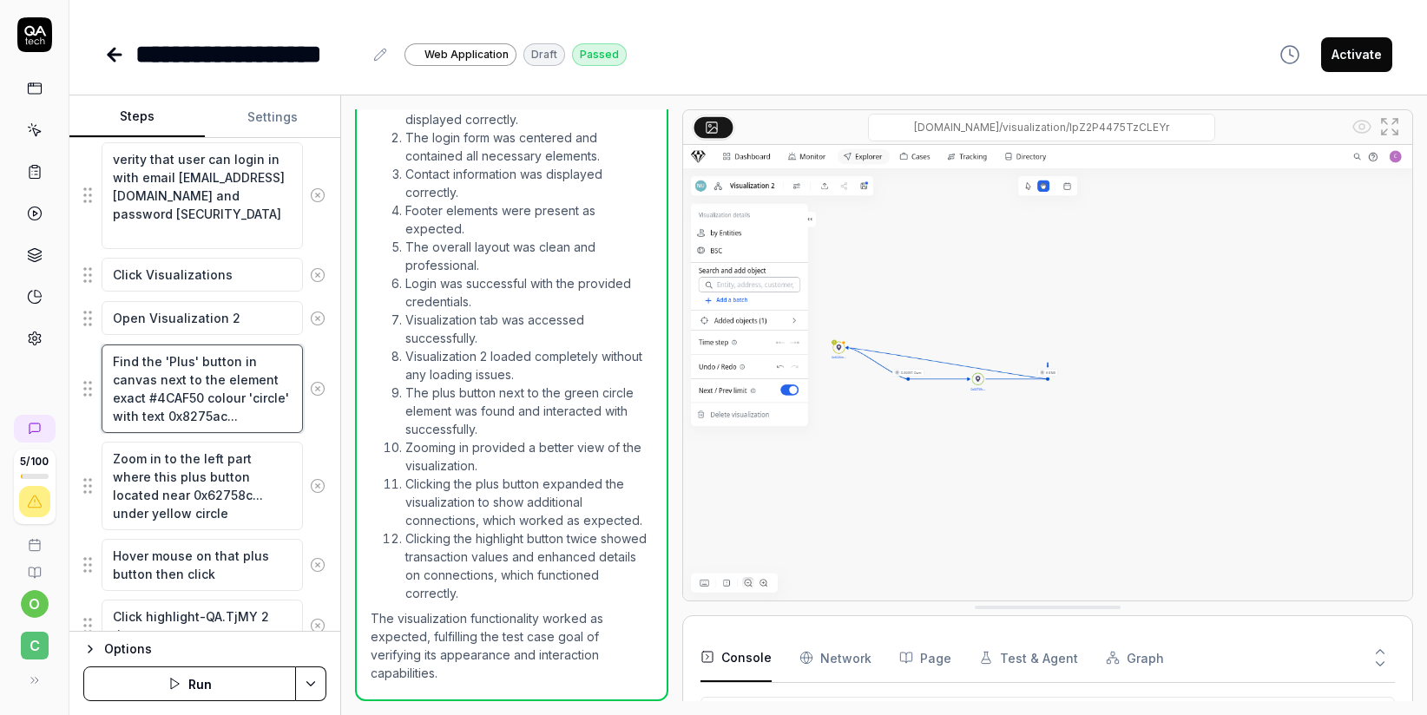
drag, startPoint x: 256, startPoint y: 396, endPoint x: 198, endPoint y: 397, distance: 58.2
click at [198, 397] on textarea "Find the 'Plus' button in canvas next to the element exact #4CAF50 colour 'circ…" at bounding box center [202, 389] width 201 height 89
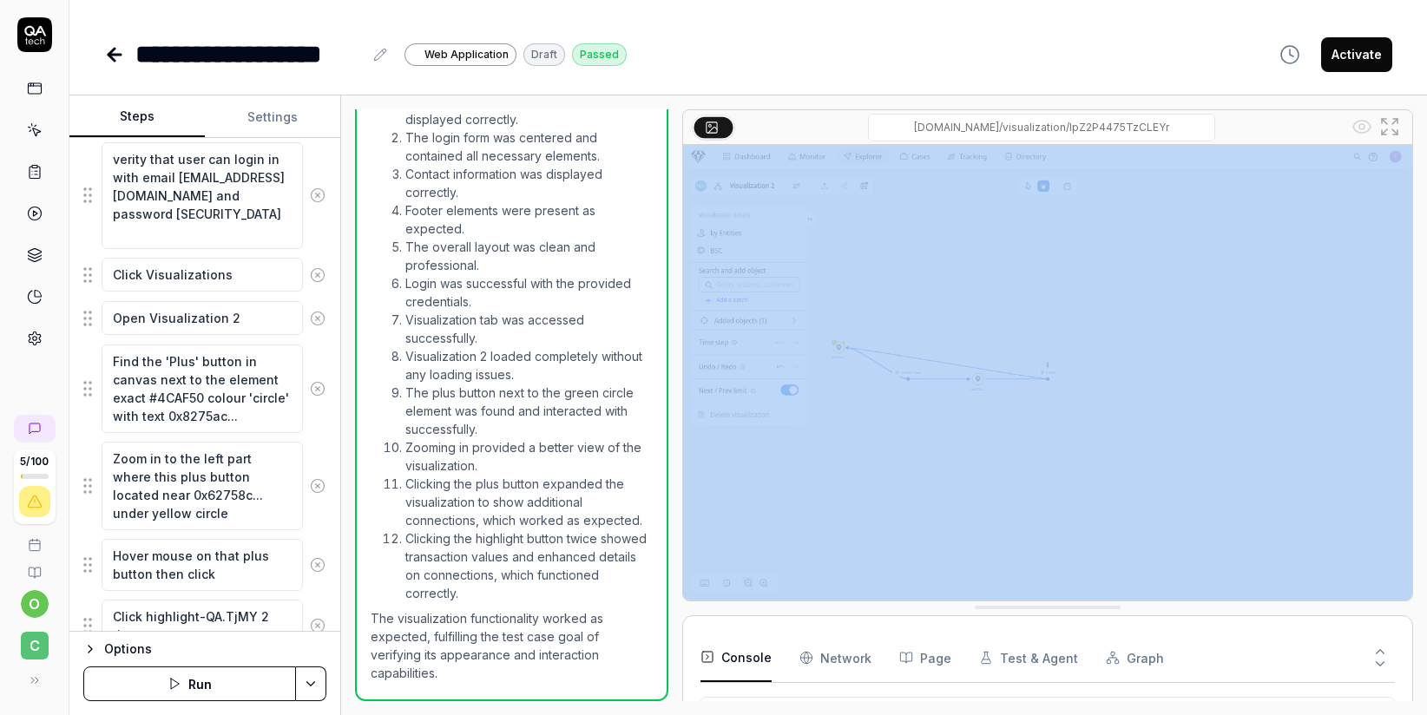
drag, startPoint x: 880, startPoint y: 614, endPoint x: 893, endPoint y: 321, distance: 293.6
click at [887, 308] on div "dev.cbdev.site/visualization/lpZ2P4475TzCLEYr Console Network Page Test & Agent…" at bounding box center [1047, 405] width 731 height 592
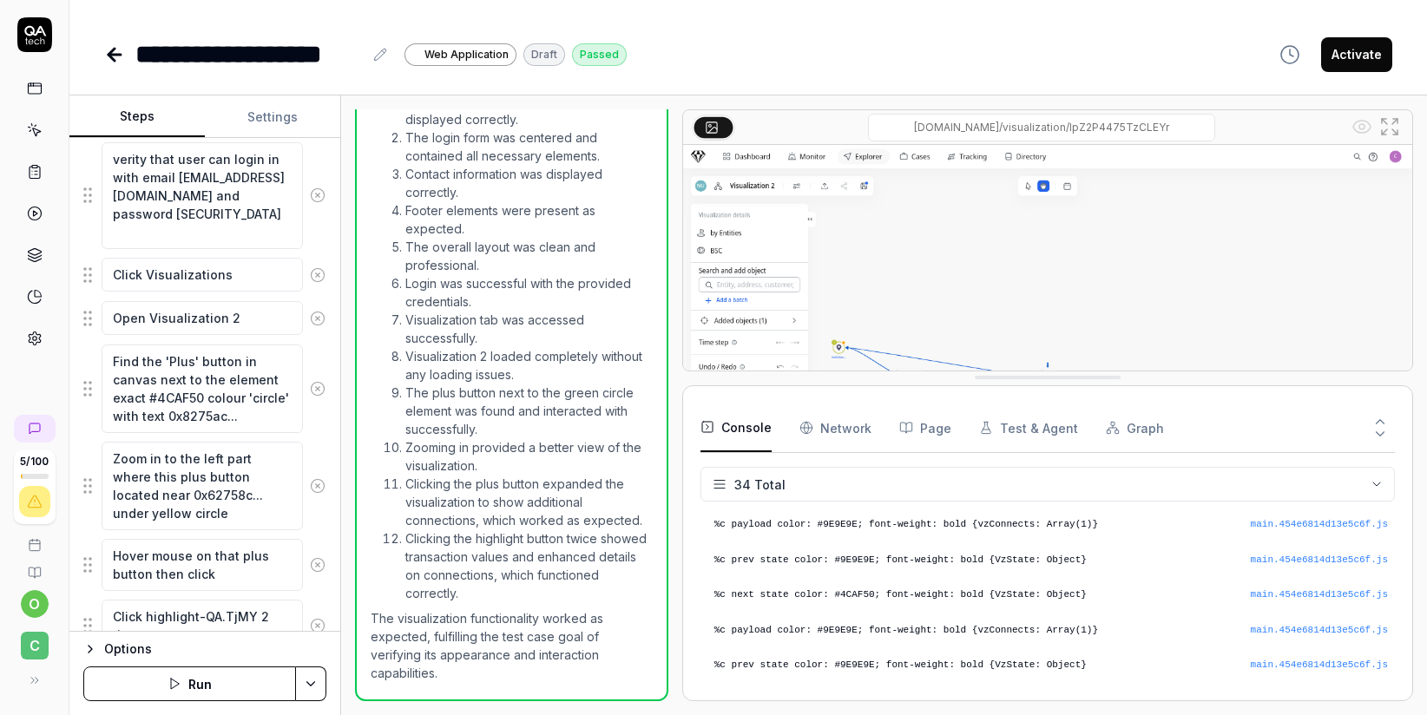
scroll to position [1005, 0]
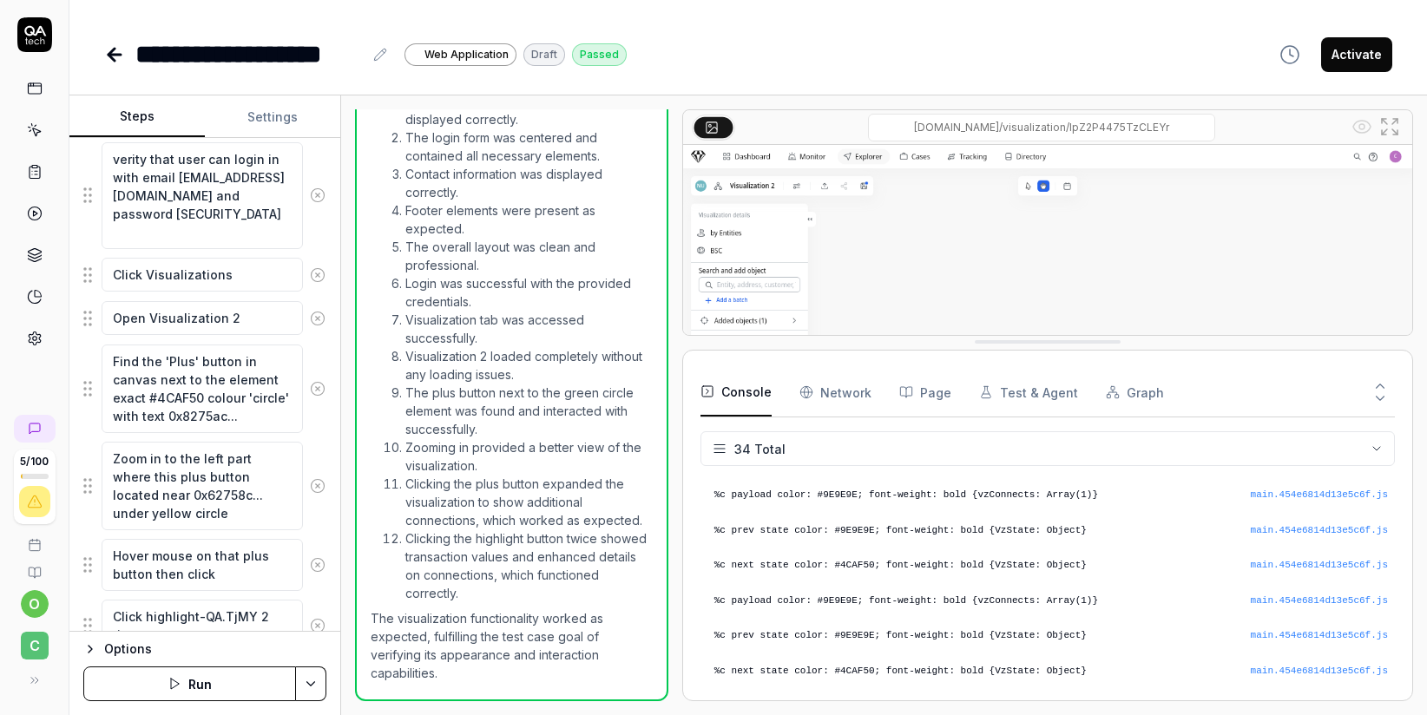
drag, startPoint x: 987, startPoint y: 608, endPoint x: 985, endPoint y: 343, distance: 265.6
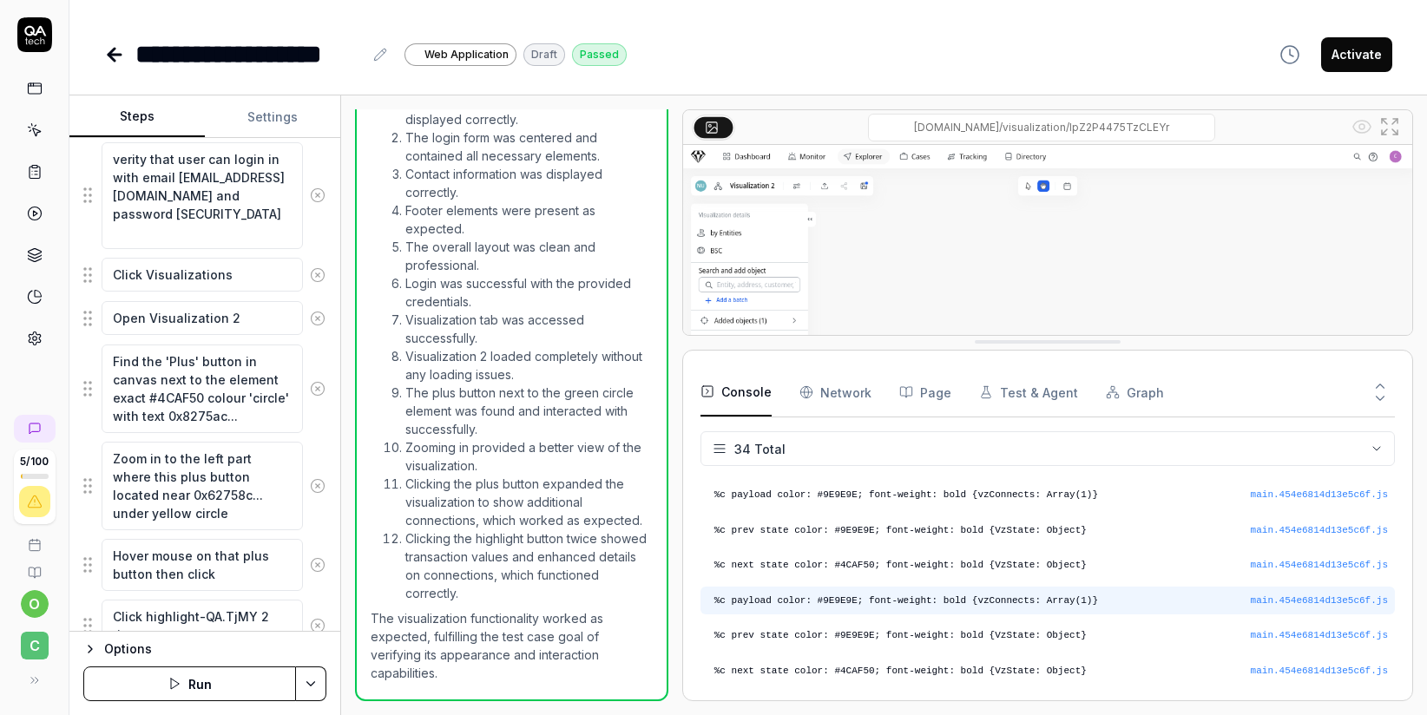
click at [840, 601] on pre "%c payload color: #9E9E9E; font-weight: bold {vzConnects: Array(1)}" at bounding box center [1050, 601] width 673 height 15
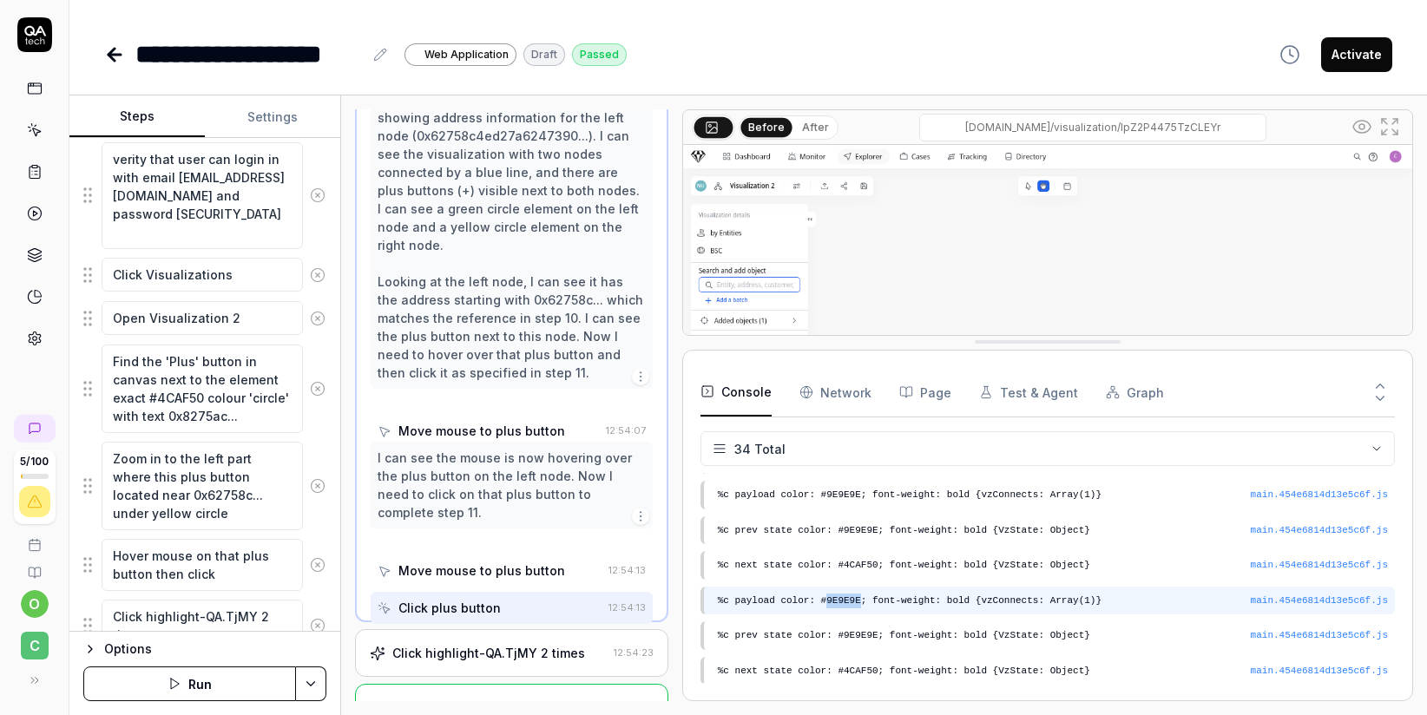
click at [840, 601] on pre "%c payload color: #9E9E9E; font-weight: bold {vzConnects: Array(1)}" at bounding box center [1053, 601] width 670 height 15
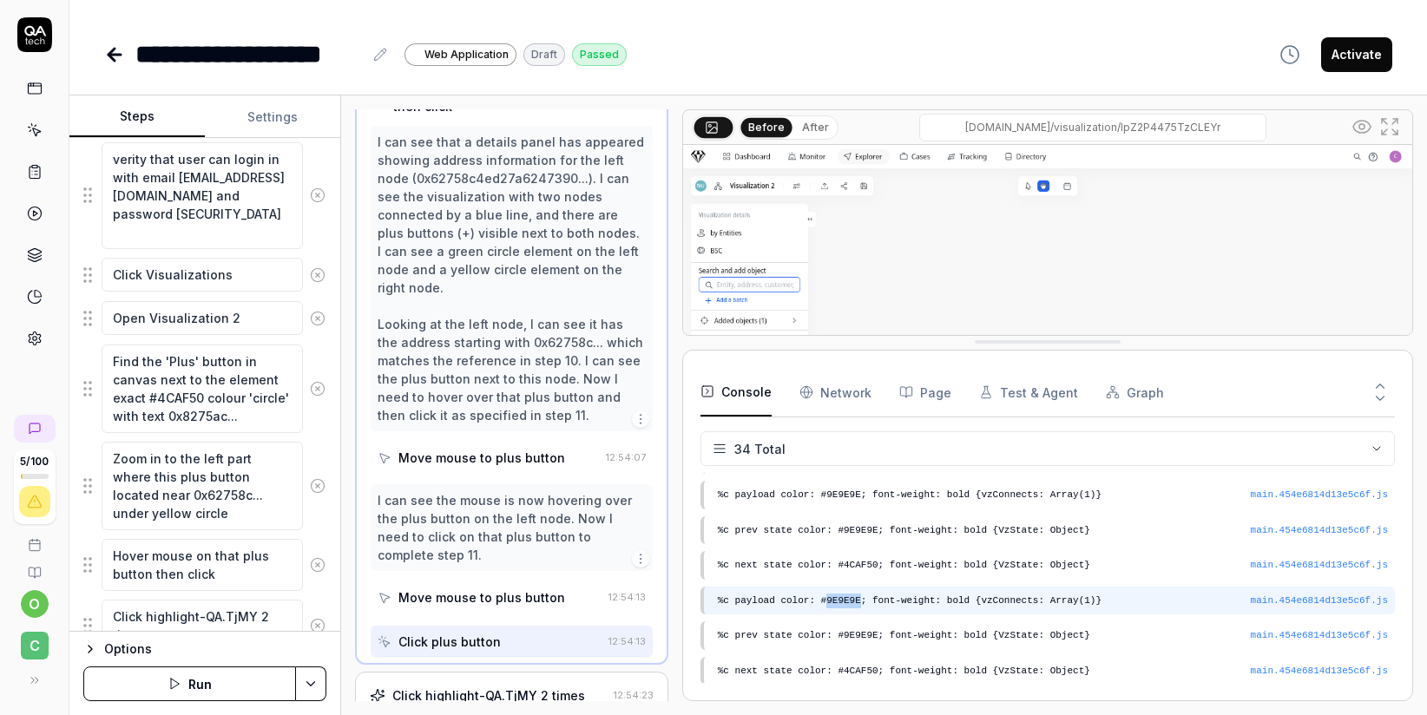
scroll to position [580, 0]
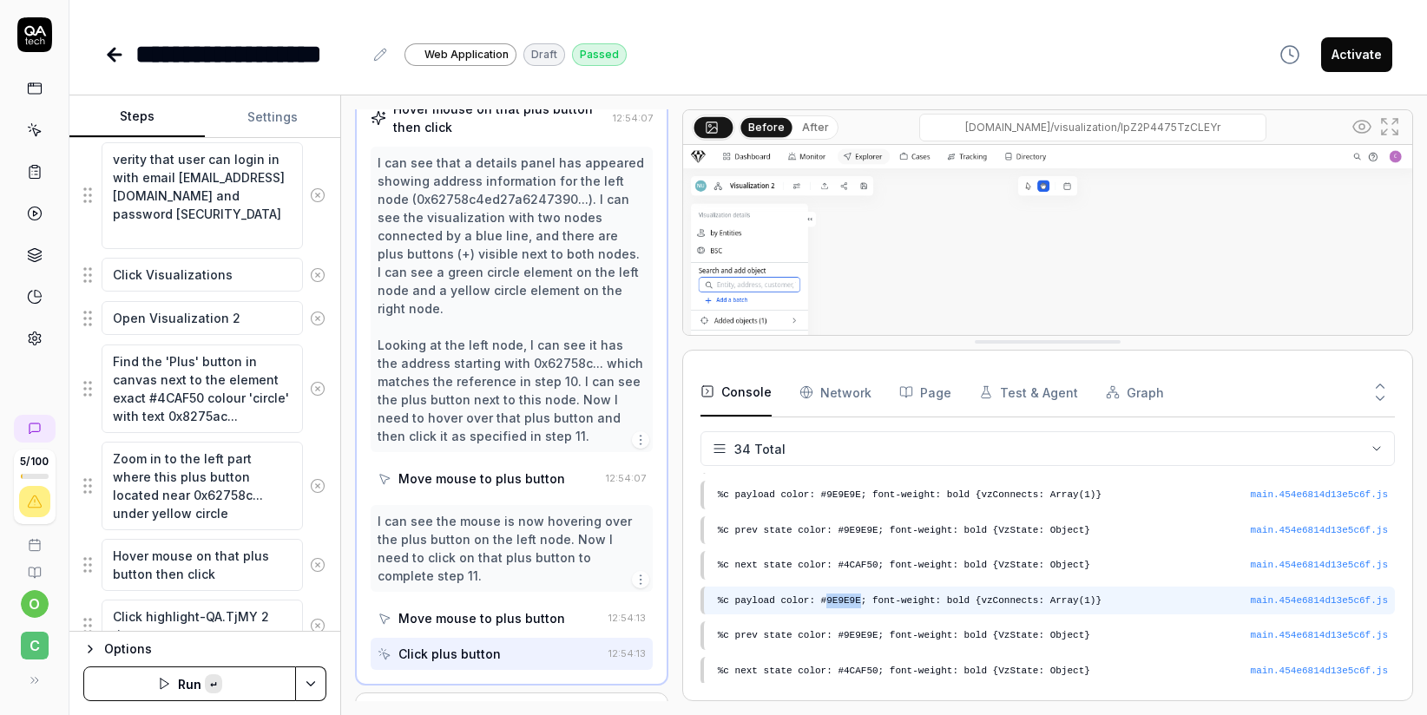
copy pre "9E9E9E"
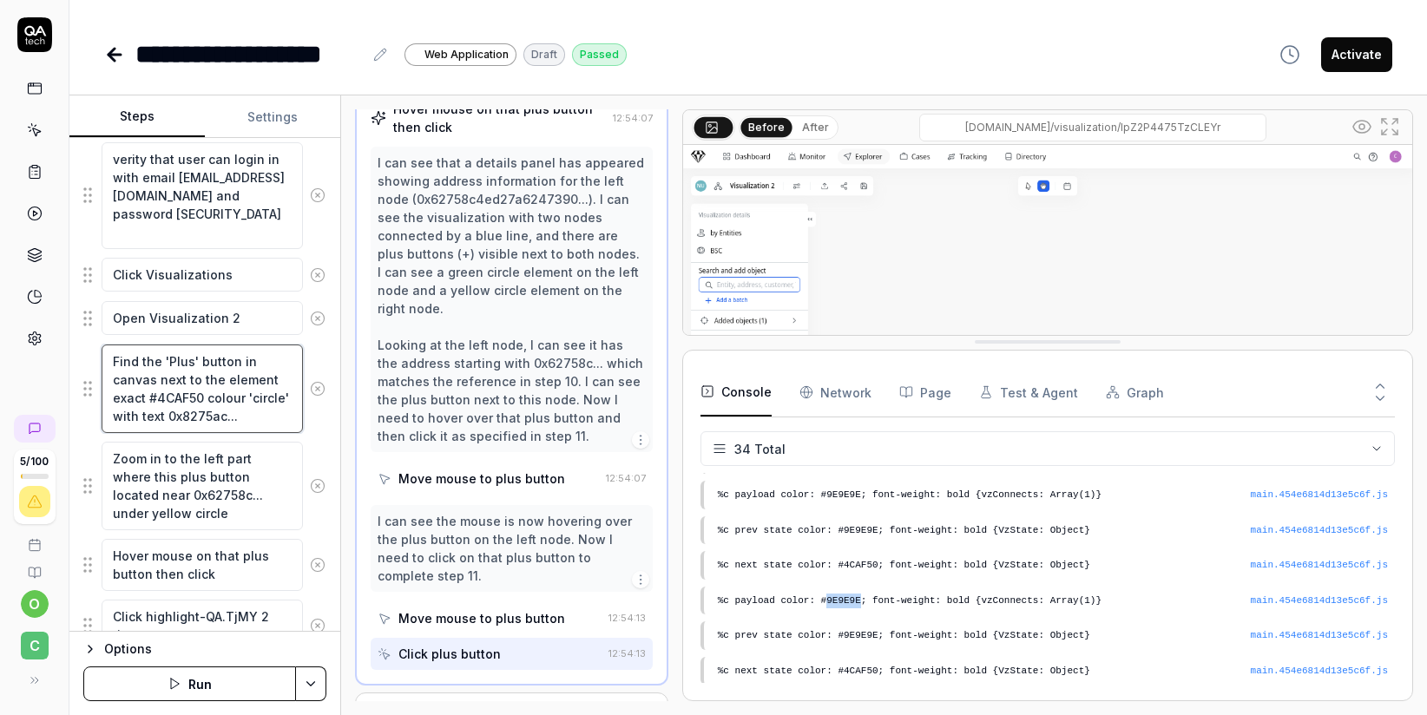
click at [239, 395] on textarea "Find the 'Plus' button in canvas next to the element exact #4CAF50 colour 'circ…" at bounding box center [202, 389] width 201 height 89
paste textarea "9E9E9E"
type textarea "*"
type textarea "Find the 'Plus' button in canvas next to the element exact #9E9E9E colour 'circ…"
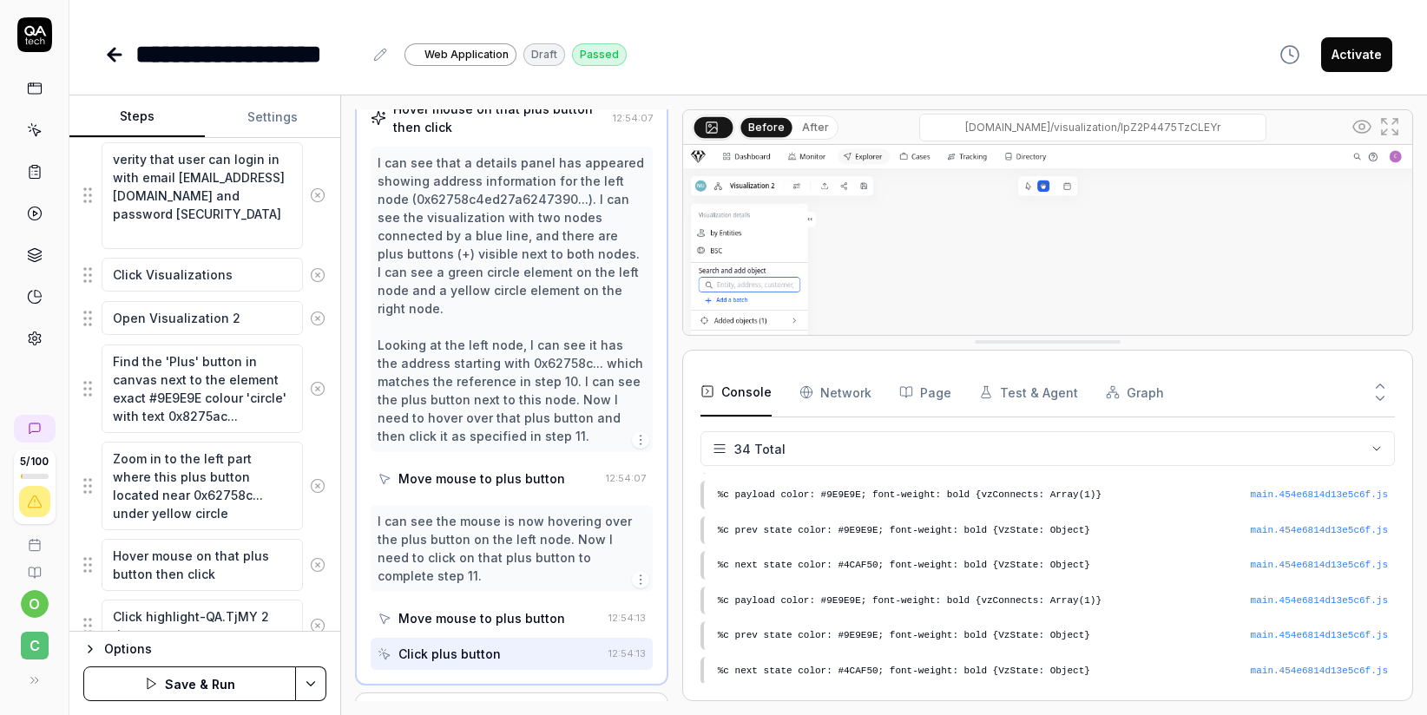
click at [229, 693] on button "Save & Run" at bounding box center [189, 683] width 213 height 35
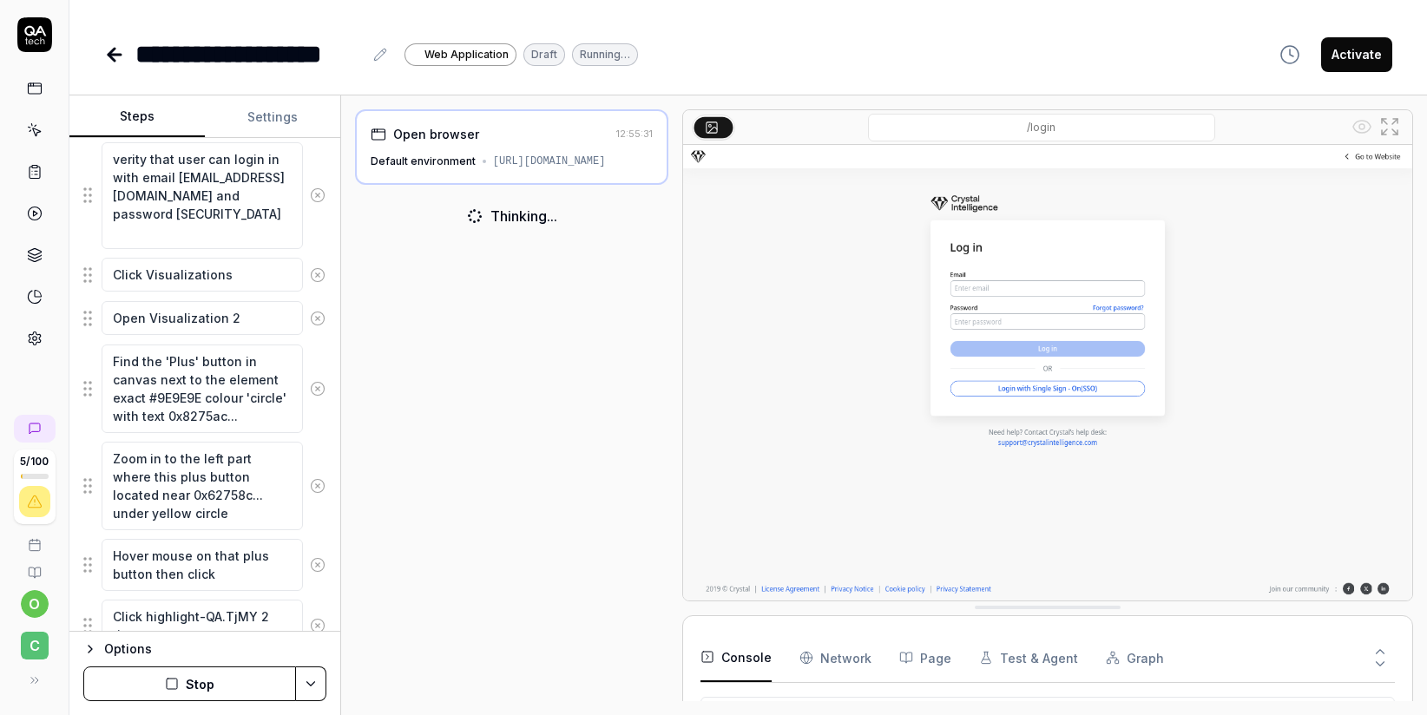
click at [36, 573] on icon at bounding box center [35, 573] width 14 height 14
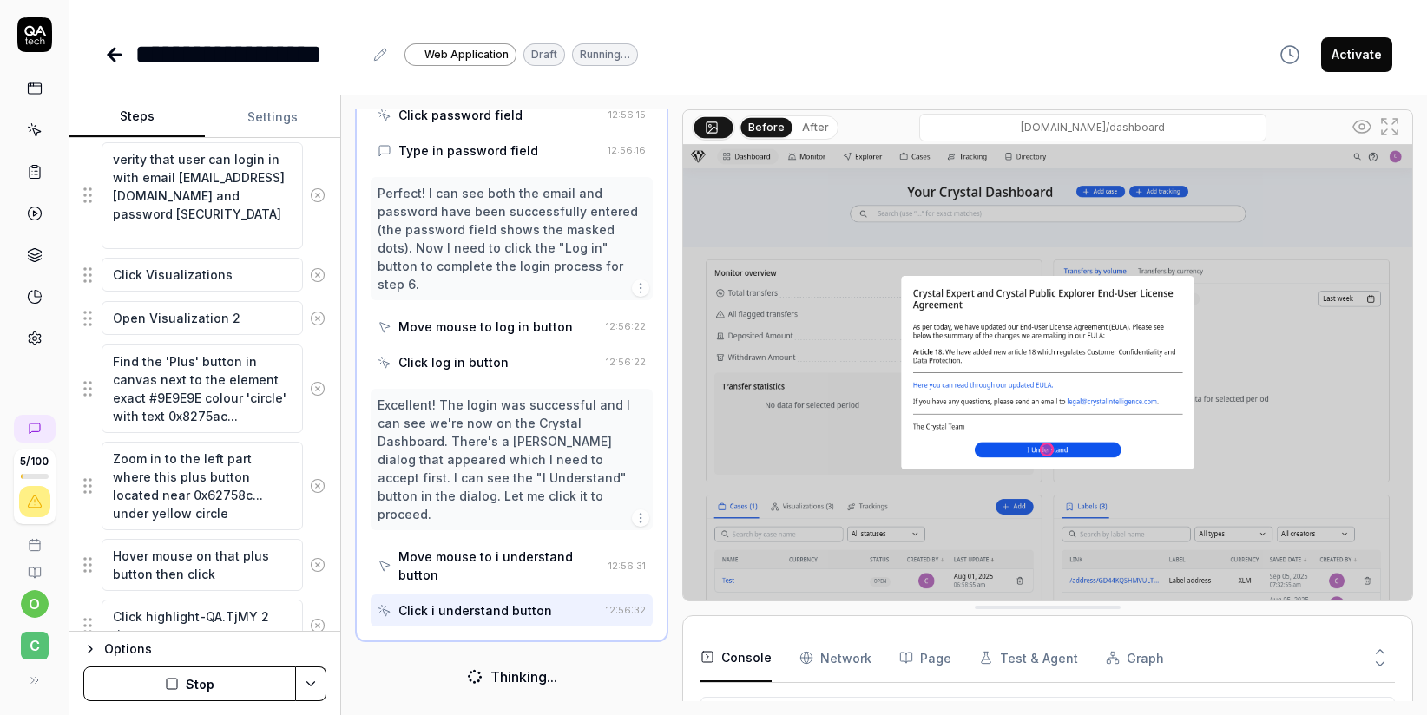
scroll to position [1147, 0]
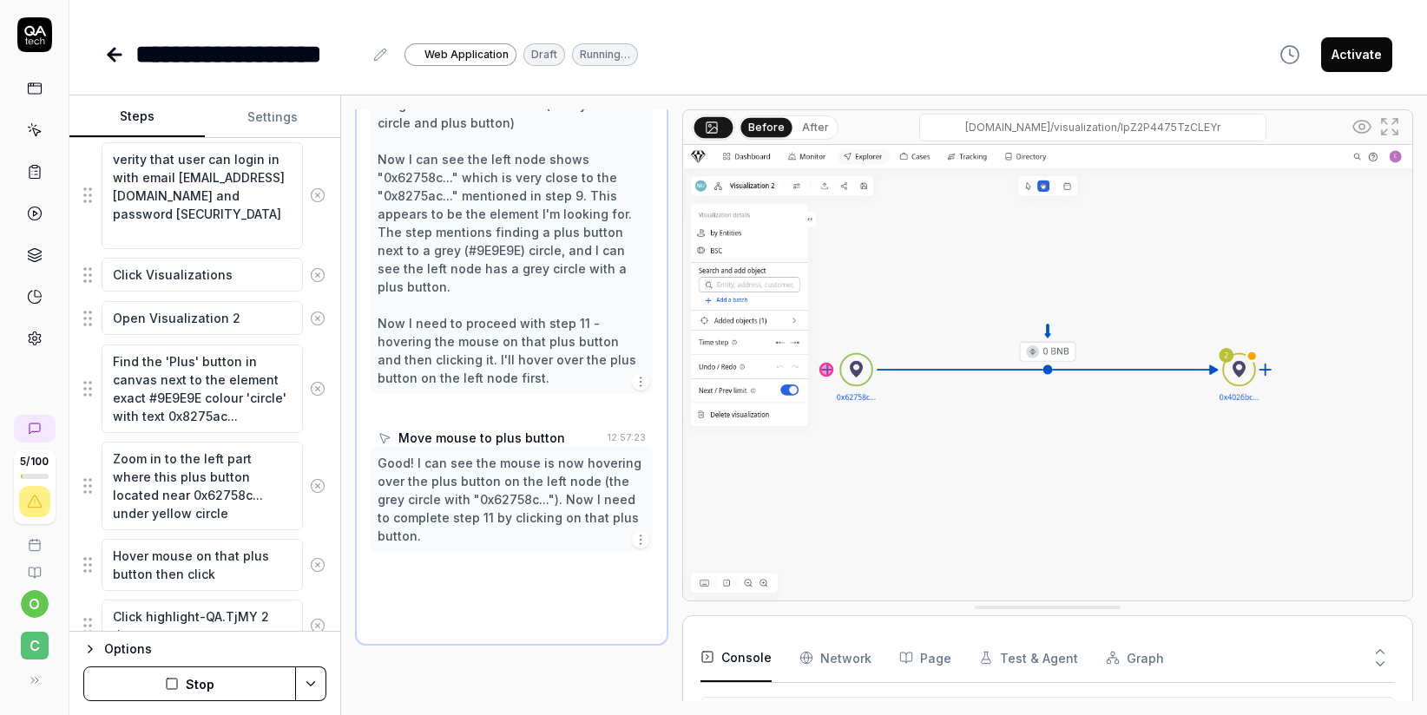
type textarea "*"
